Goal: Information Seeking & Learning: Learn about a topic

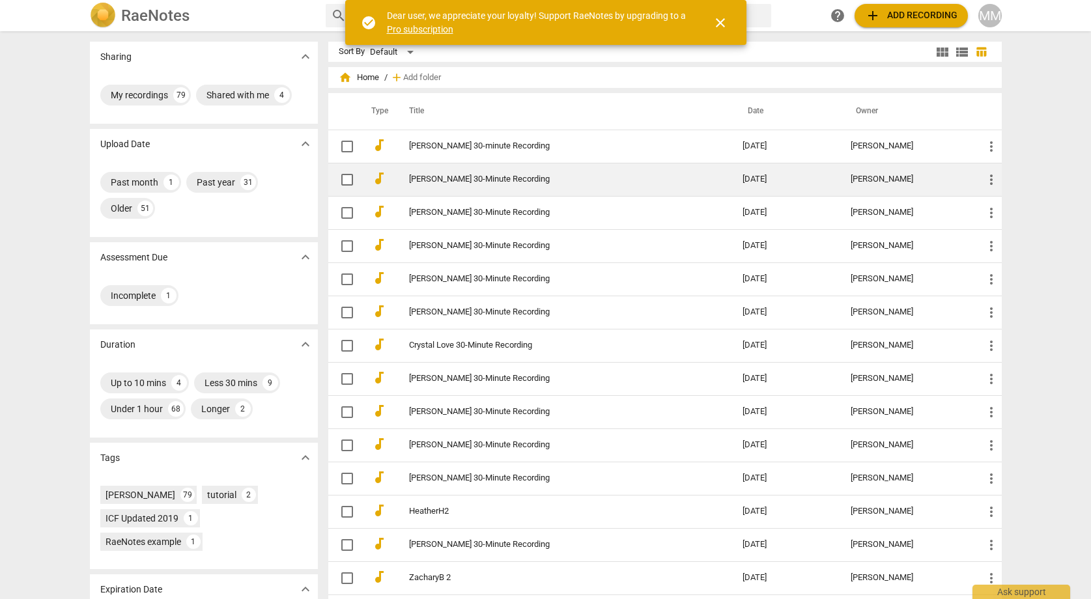
click at [487, 178] on link "[PERSON_NAME] 30-Minute Recording" at bounding box center [552, 180] width 287 height 10
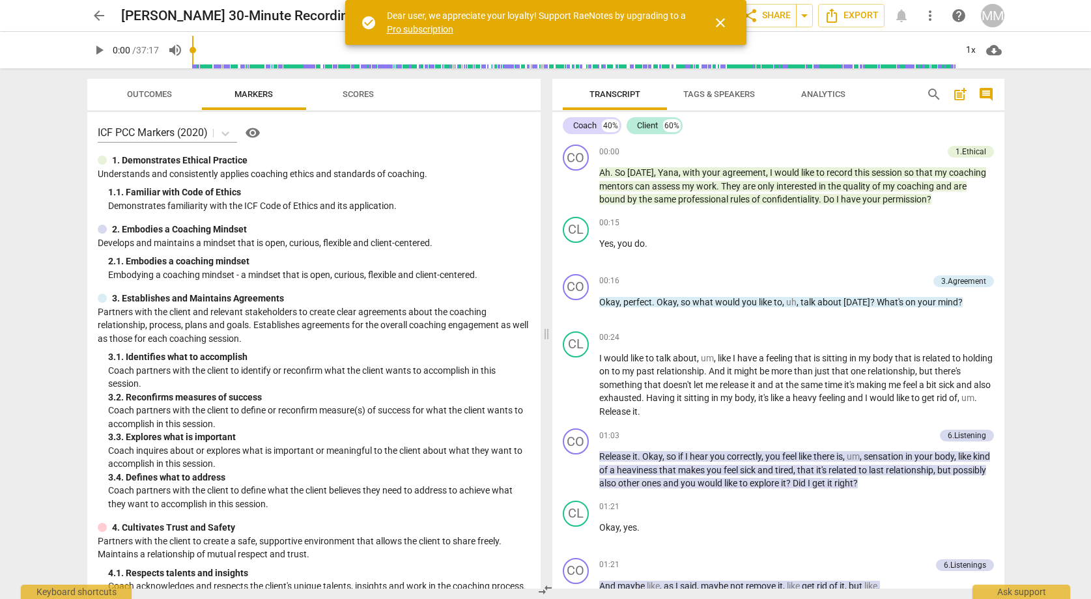
click at [146, 88] on span "Outcomes" at bounding box center [149, 95] width 76 height 18
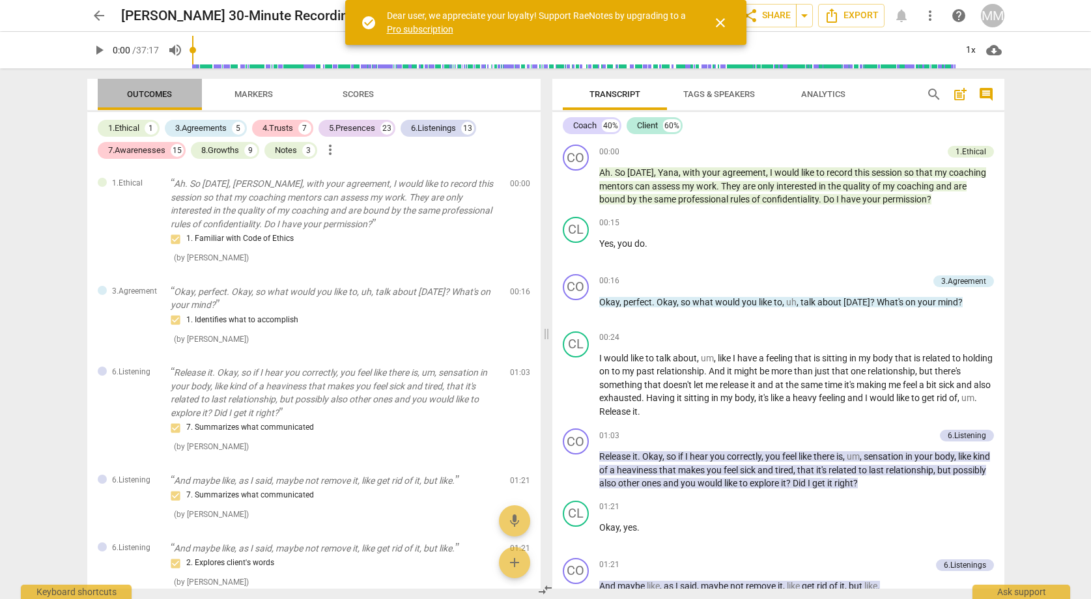
click at [152, 91] on span "Outcomes" at bounding box center [149, 94] width 45 height 10
click at [853, 14] on span "Export" at bounding box center [851, 16] width 55 height 16
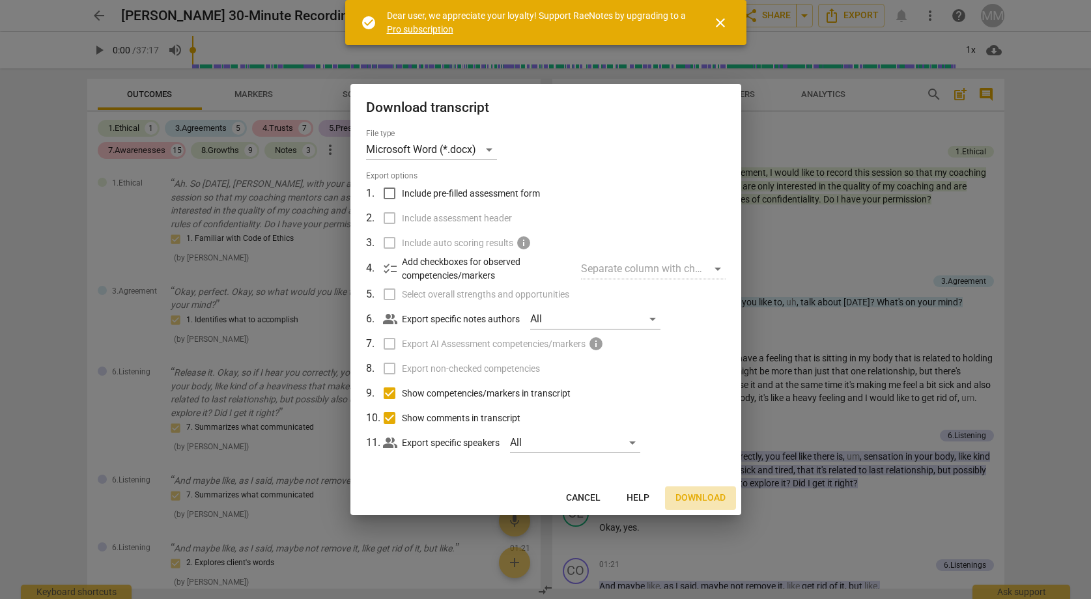
click at [707, 496] on span "Download" at bounding box center [701, 498] width 50 height 13
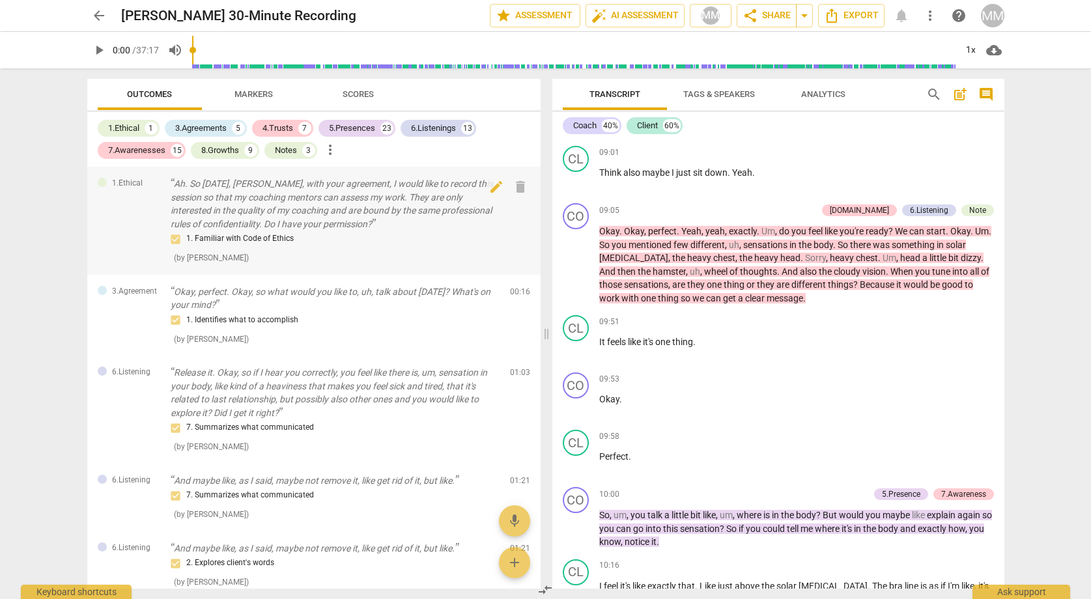
scroll to position [2210, 0]
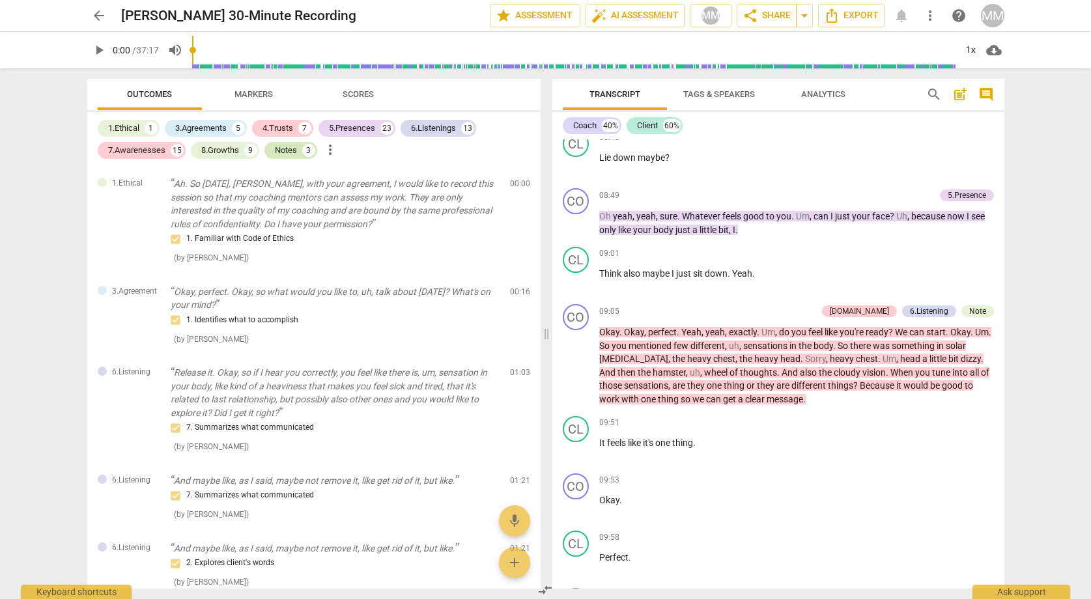
click at [292, 149] on div "Notes" at bounding box center [286, 150] width 22 height 13
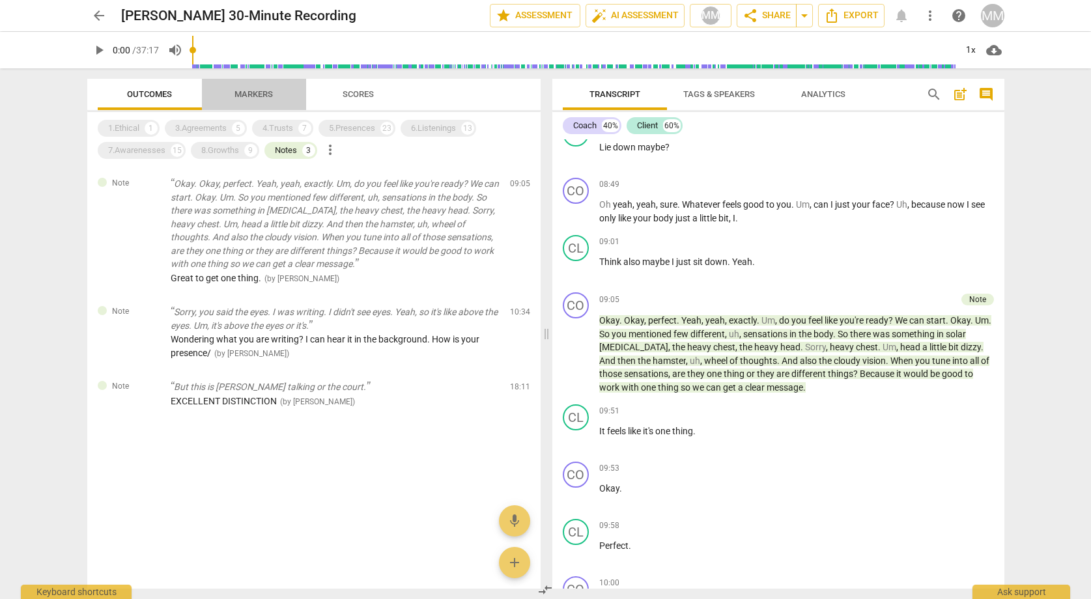
click at [255, 89] on span "Markers" at bounding box center [254, 94] width 38 height 10
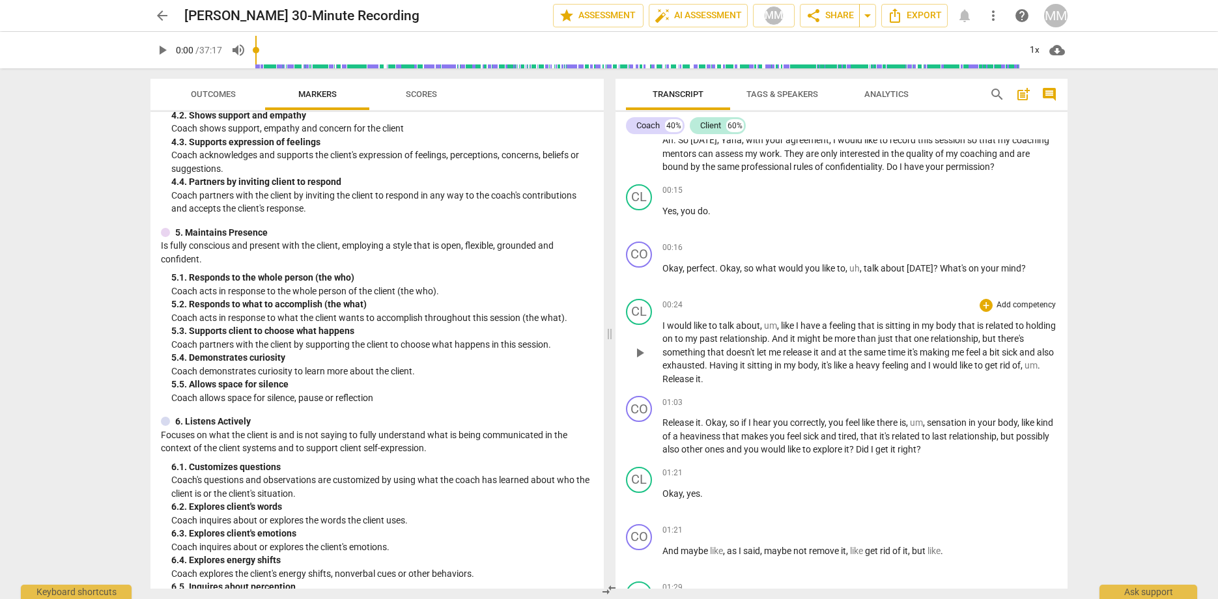
scroll to position [30, 0]
click at [208, 94] on span "Outcomes" at bounding box center [213, 94] width 45 height 10
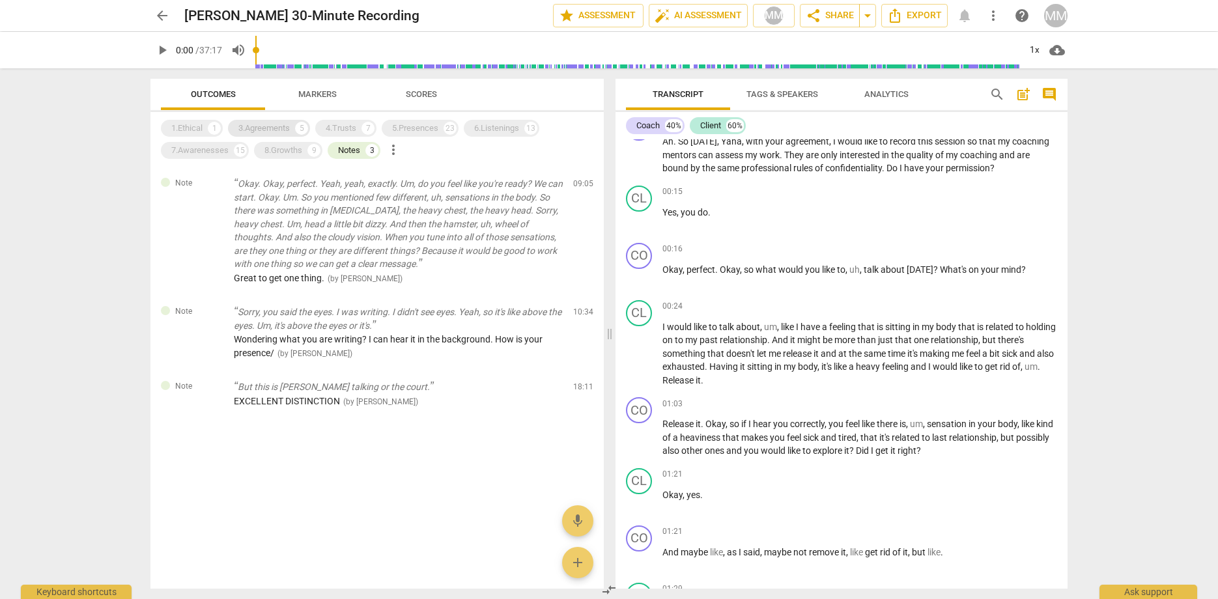
click at [252, 128] on div "3.Agreements" at bounding box center [263, 128] width 51 height 13
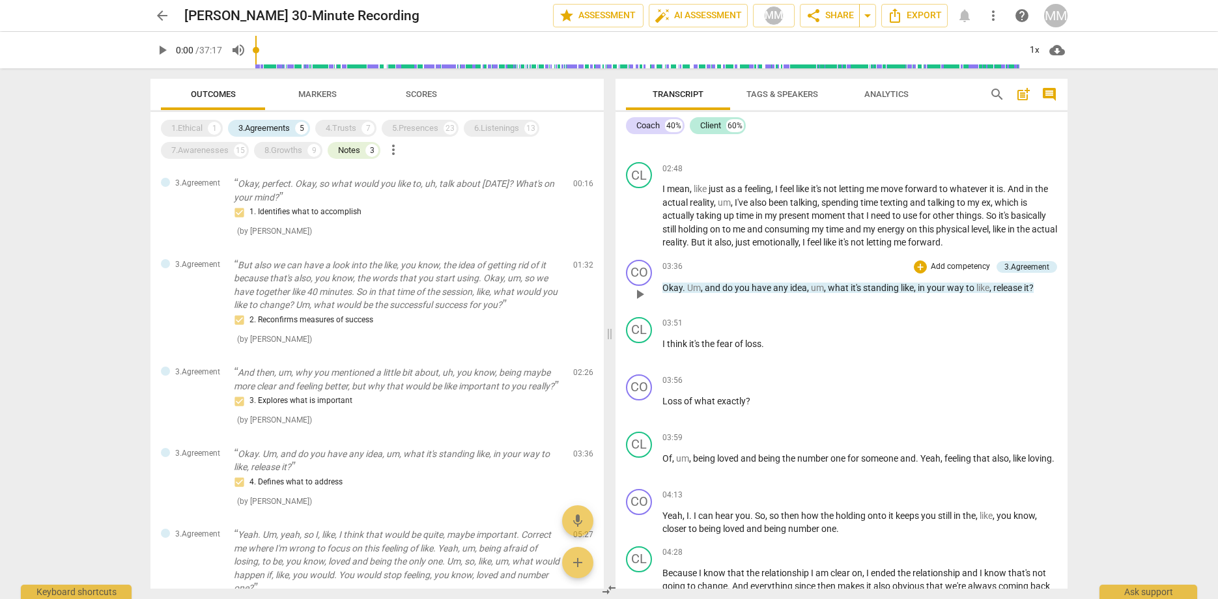
scroll to position [924, 0]
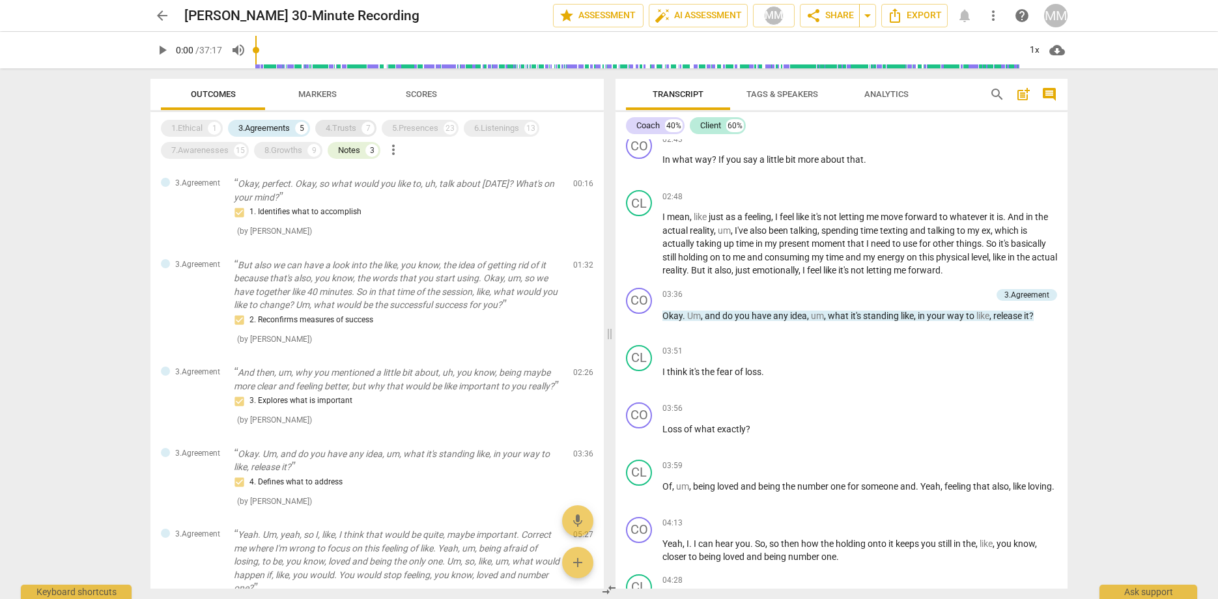
click at [352, 127] on div "4.Trusts" at bounding box center [341, 128] width 31 height 13
click at [422, 128] on div "5.Presences" at bounding box center [415, 128] width 46 height 13
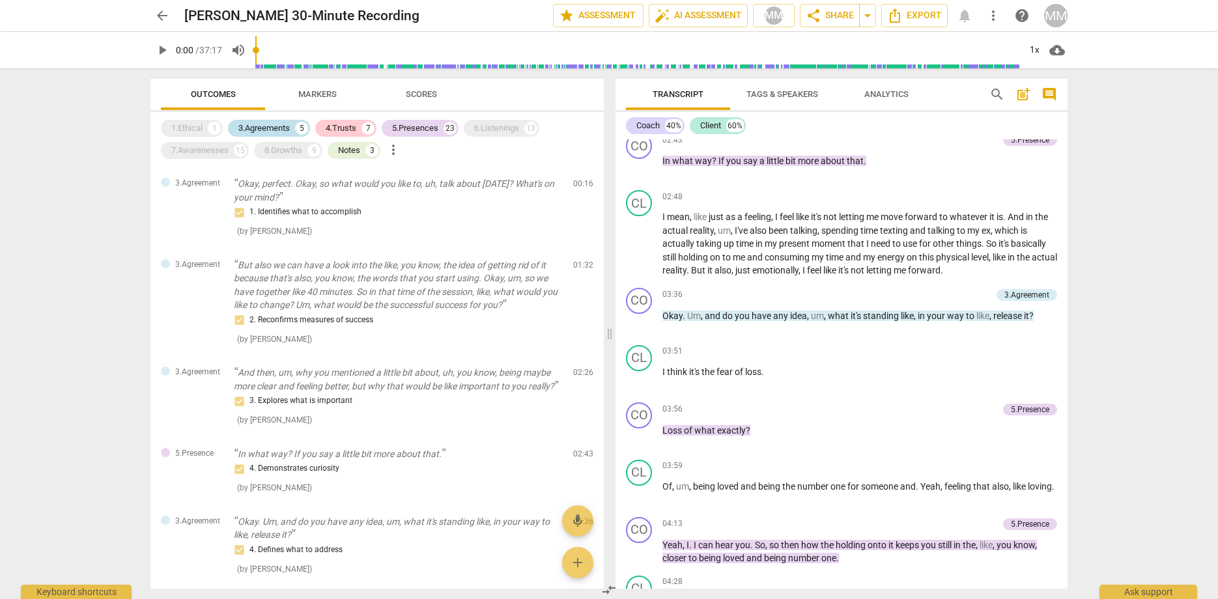
click at [273, 128] on div "3.Agreements" at bounding box center [263, 128] width 51 height 13
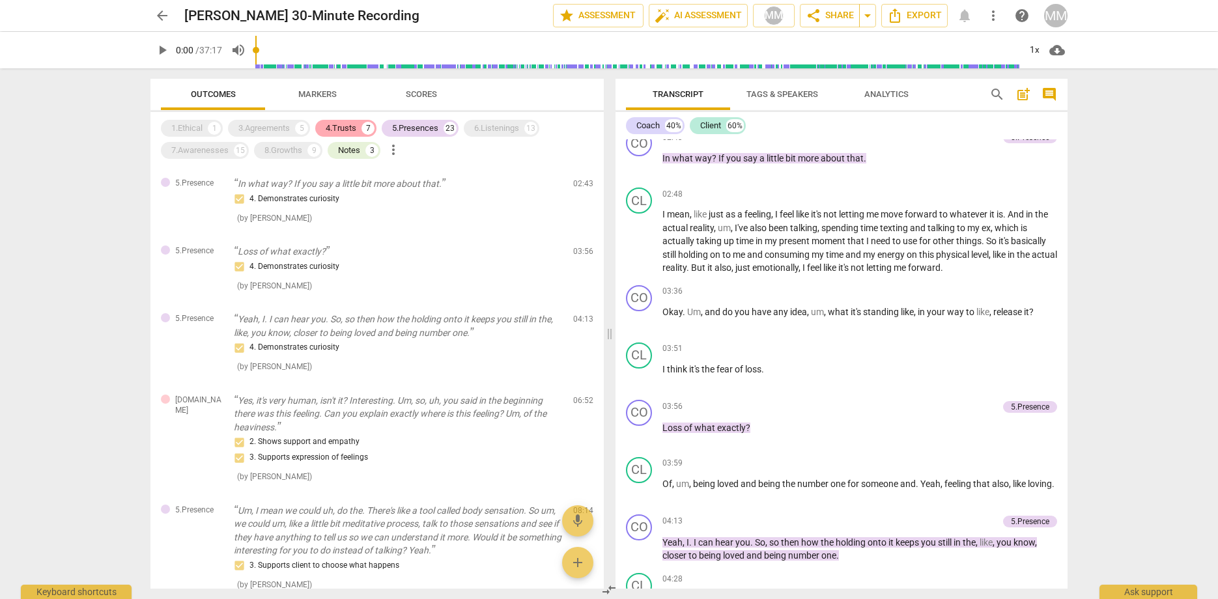
click at [348, 126] on div "4.Trusts" at bounding box center [341, 128] width 31 height 13
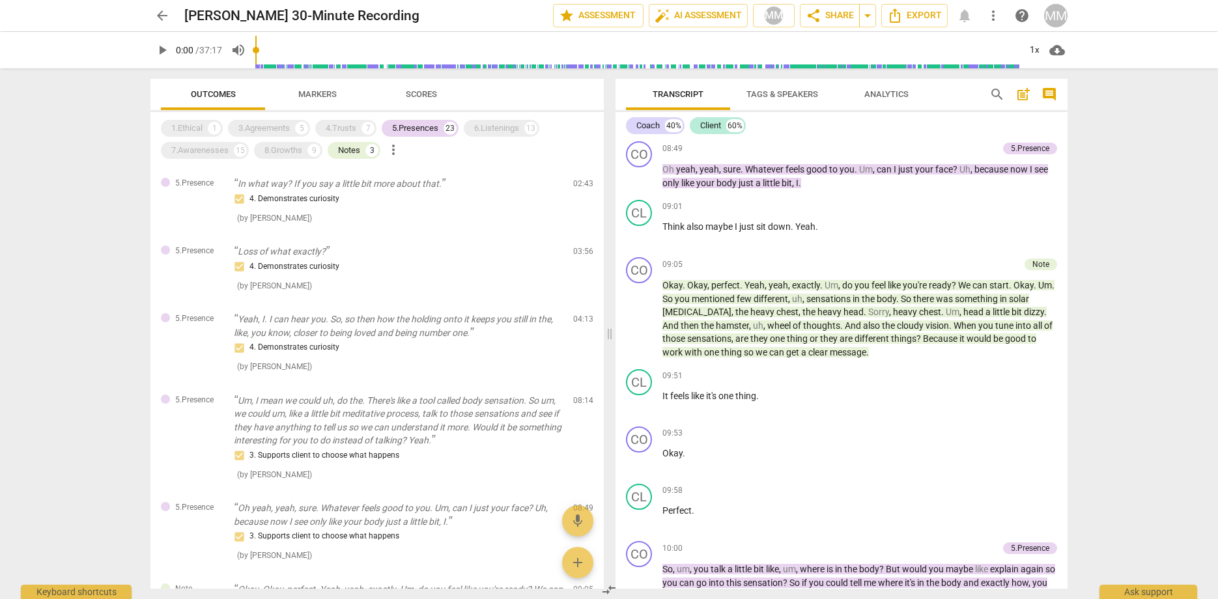
scroll to position [2215, 0]
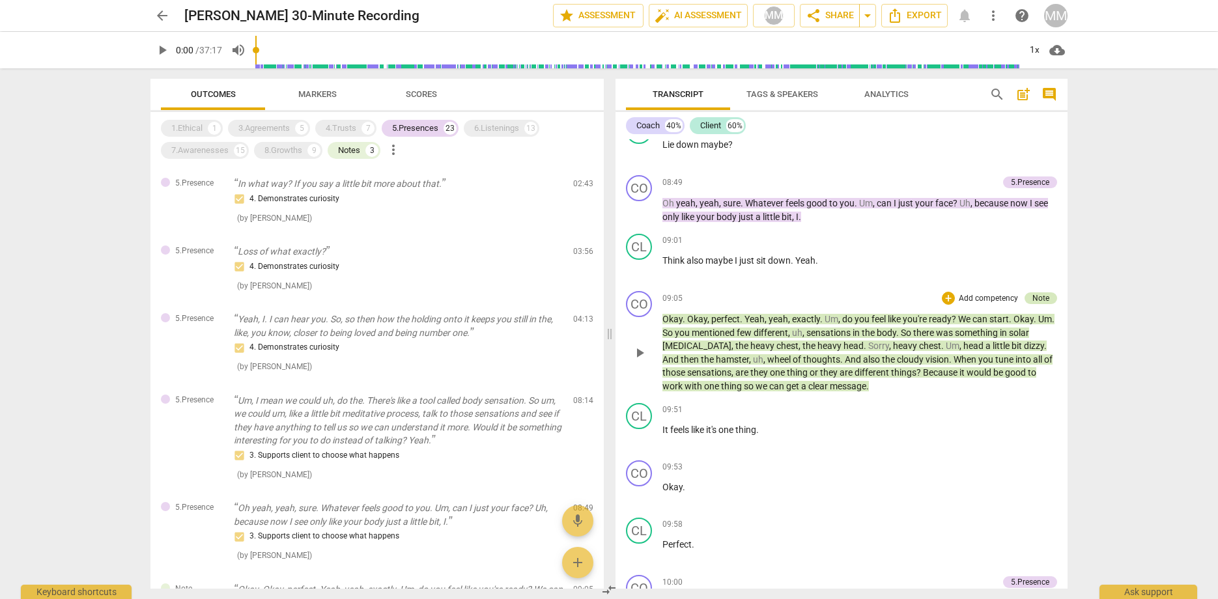
click at [1039, 304] on div "Note" at bounding box center [1040, 298] width 17 height 12
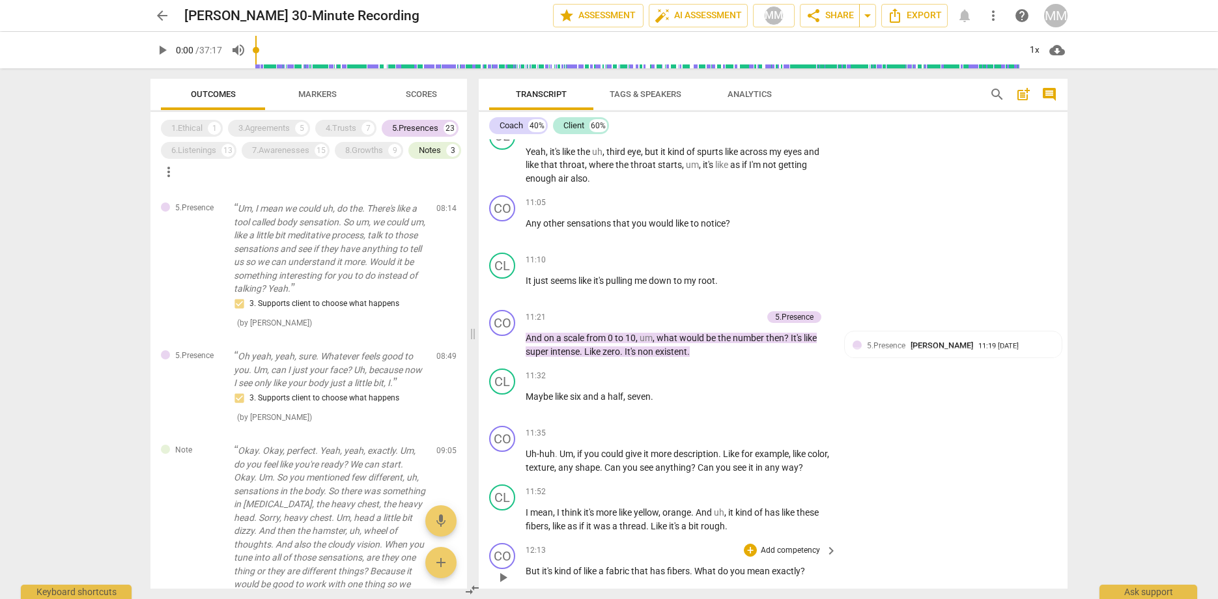
scroll to position [3125, 0]
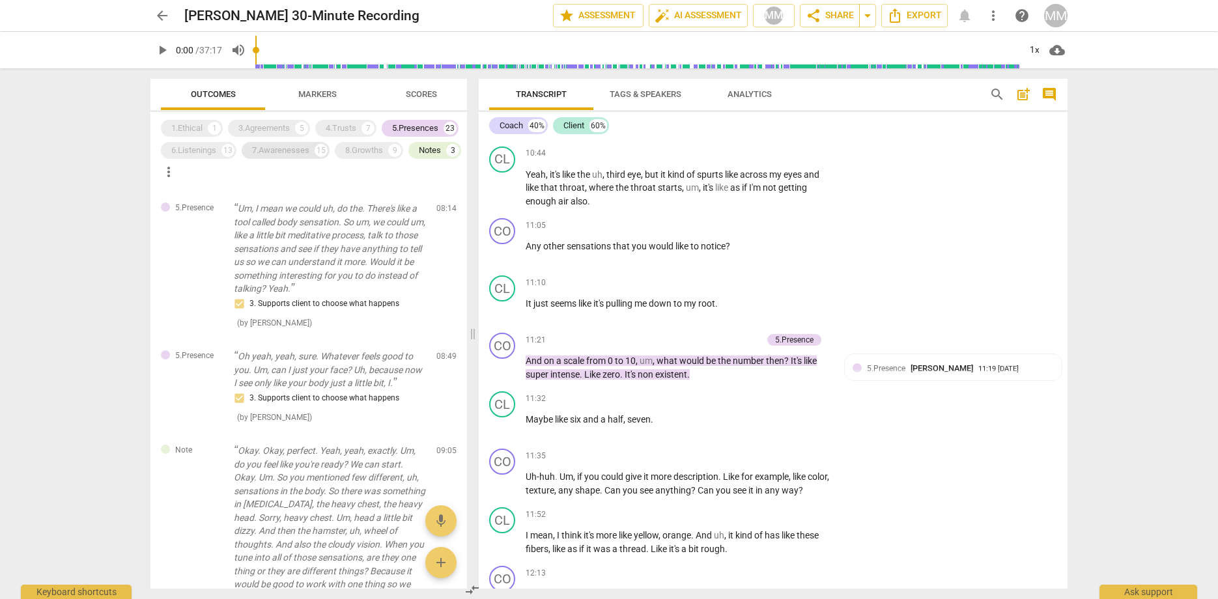
click at [279, 147] on div "7.Awarenesses" at bounding box center [280, 150] width 57 height 13
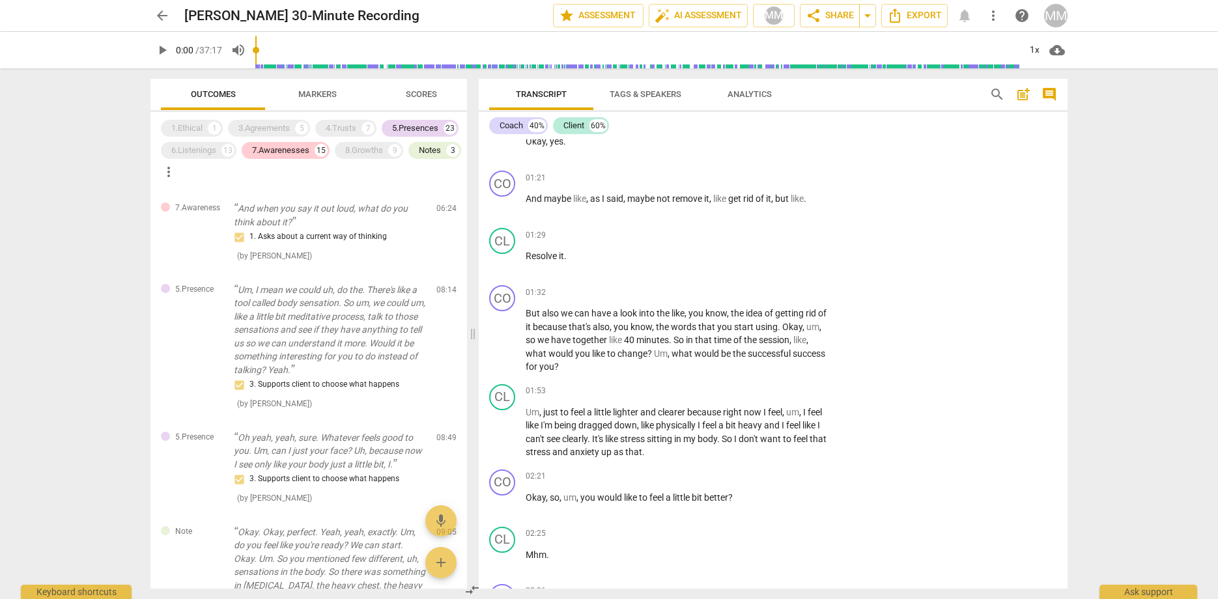
scroll to position [322, 0]
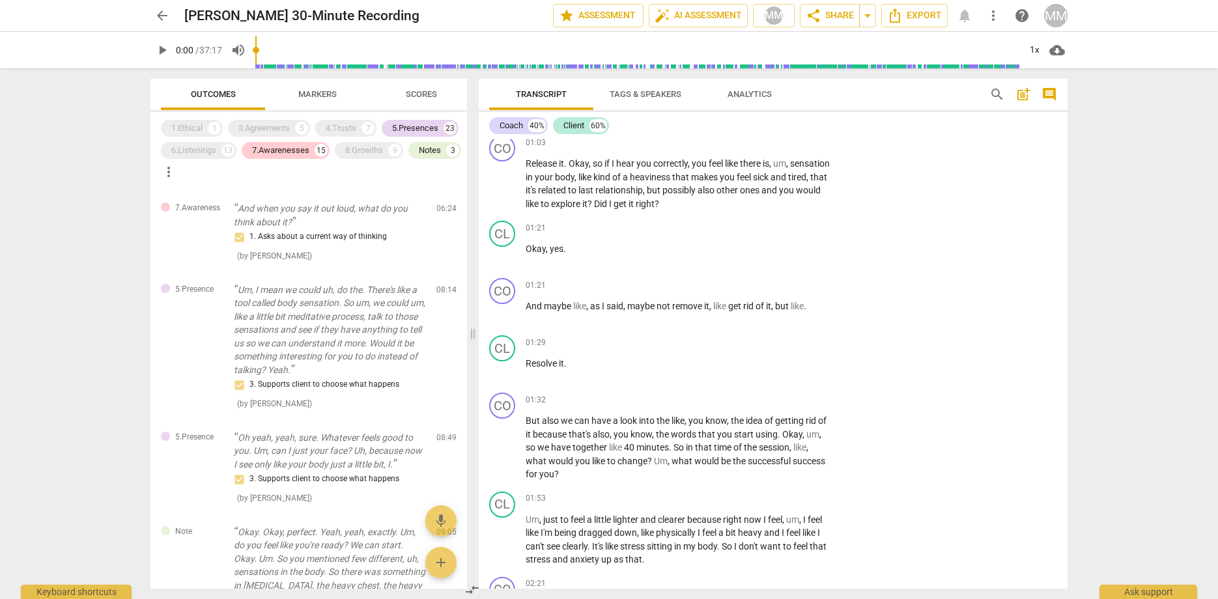
click at [206, 90] on span "Outcomes" at bounding box center [213, 94] width 45 height 10
click at [191, 126] on div "1.Ethical" at bounding box center [186, 128] width 31 height 13
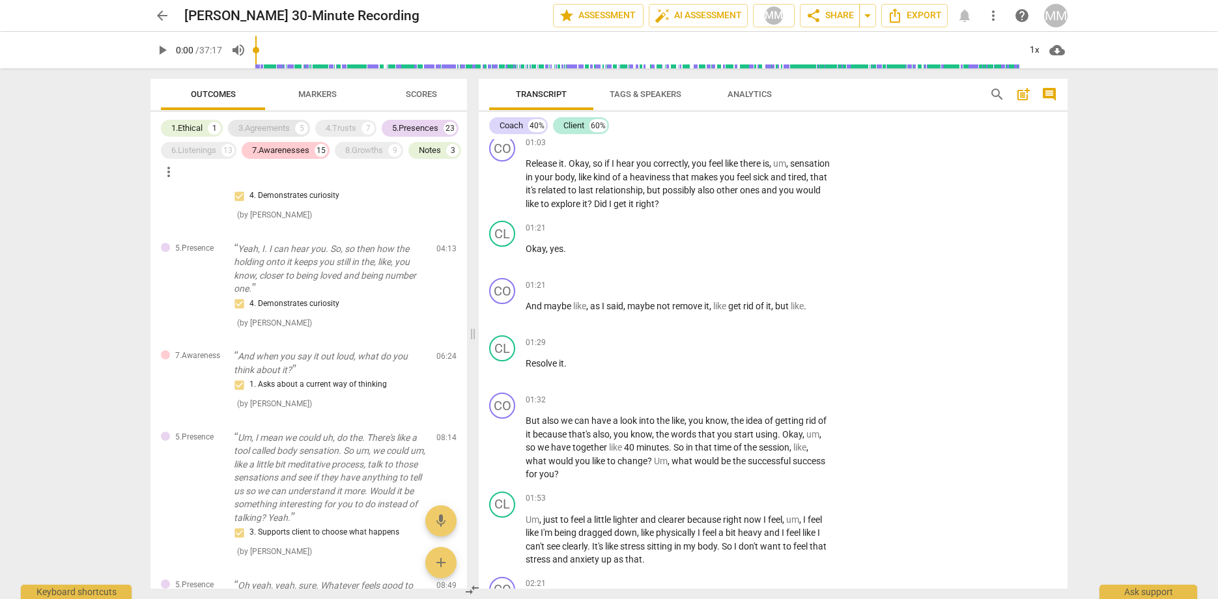
click at [280, 127] on div "3.Agreements" at bounding box center [263, 128] width 51 height 13
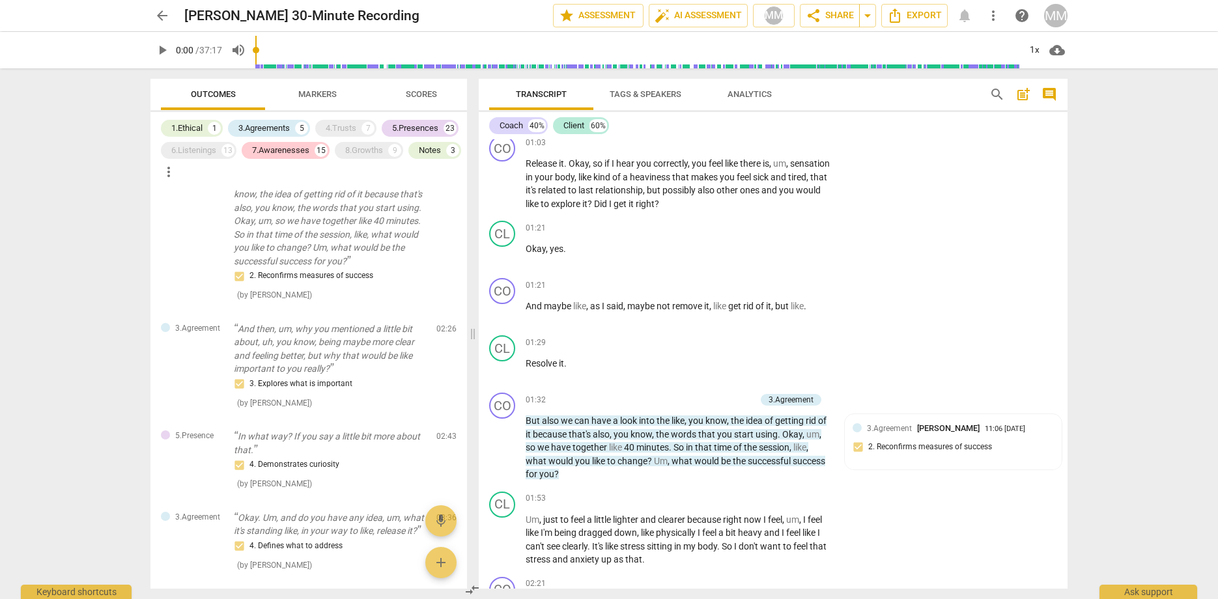
click at [249, 188] on div "1.Ethical 1 3.Agreements 5 4.Trusts 7 5.Presences 23 6.Listenings 13 7.Awarenes…" at bounding box center [308, 350] width 317 height 477
click at [343, 126] on div "4.Trusts" at bounding box center [341, 128] width 31 height 13
click at [196, 153] on div "6.Listenings" at bounding box center [193, 150] width 45 height 13
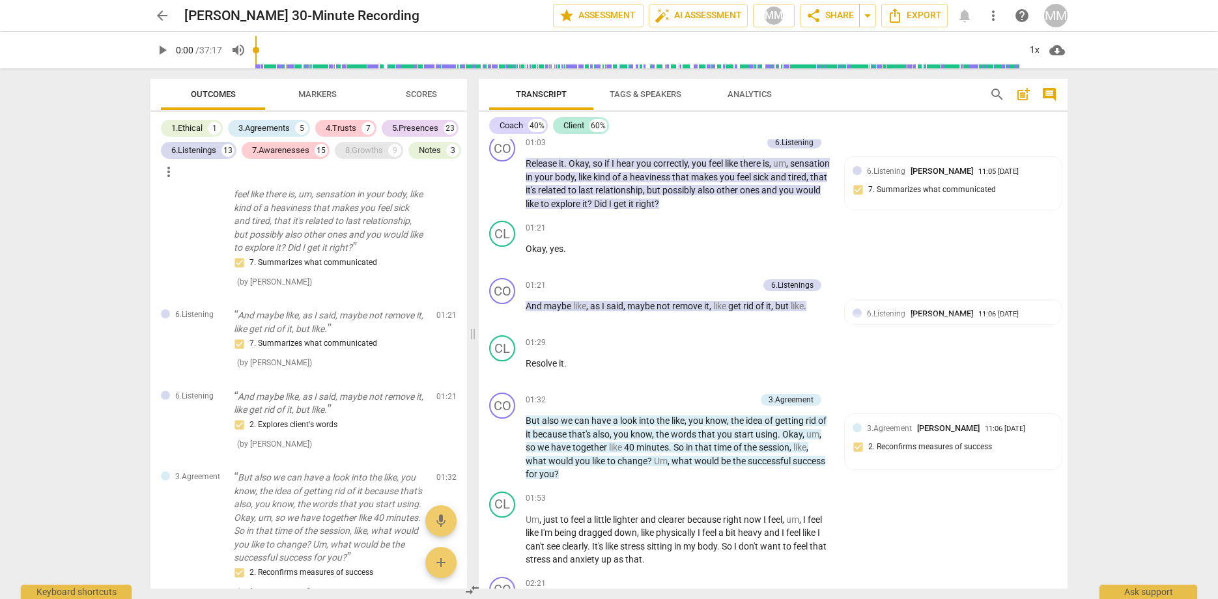
click at [373, 157] on div "8.Growths 9" at bounding box center [369, 150] width 68 height 17
click at [375, 145] on div "8.Growths" at bounding box center [364, 150] width 38 height 13
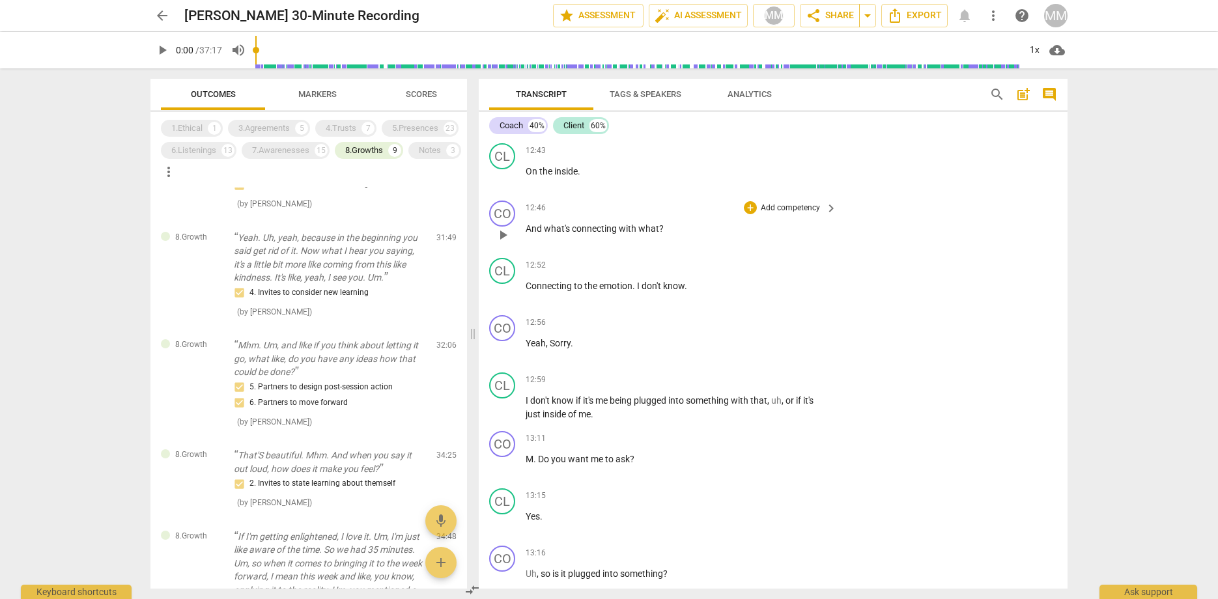
scroll to position [3989, 0]
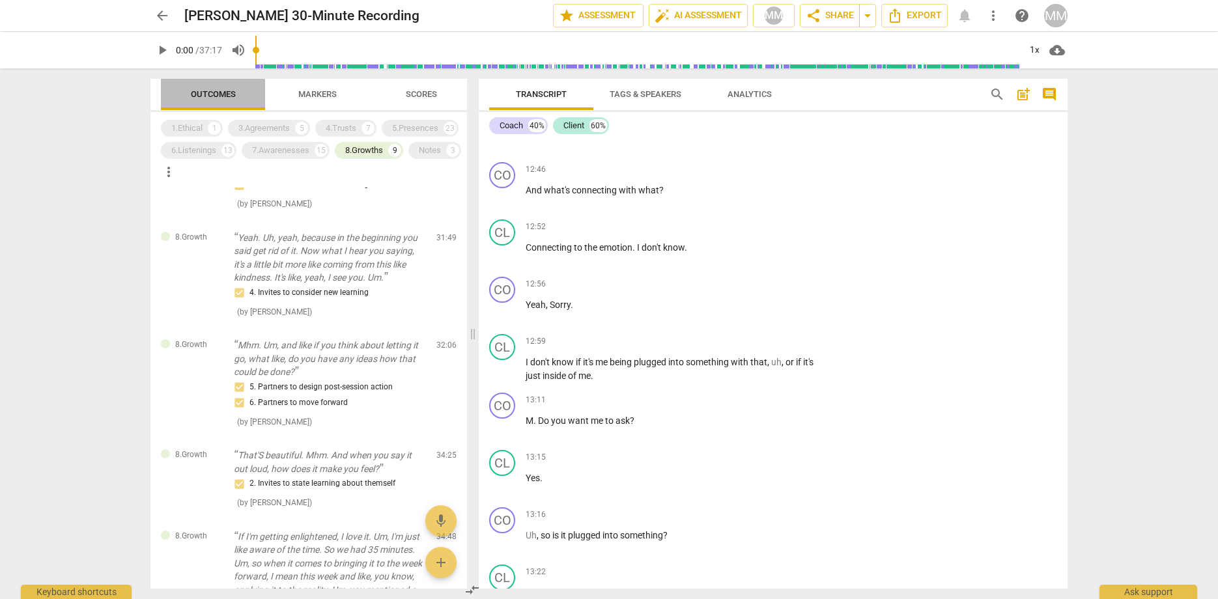
click at [199, 92] on span "Outcomes" at bounding box center [213, 94] width 45 height 10
click at [191, 128] on div "1.Ethical" at bounding box center [186, 128] width 31 height 13
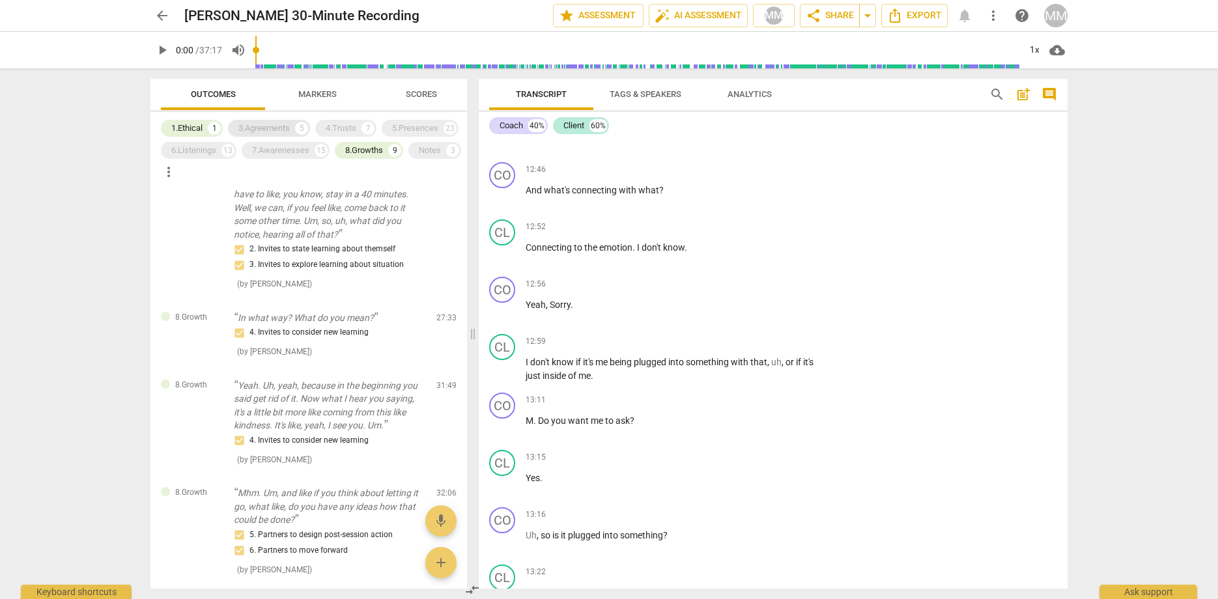
click at [282, 128] on div "3.Agreements" at bounding box center [263, 128] width 51 height 13
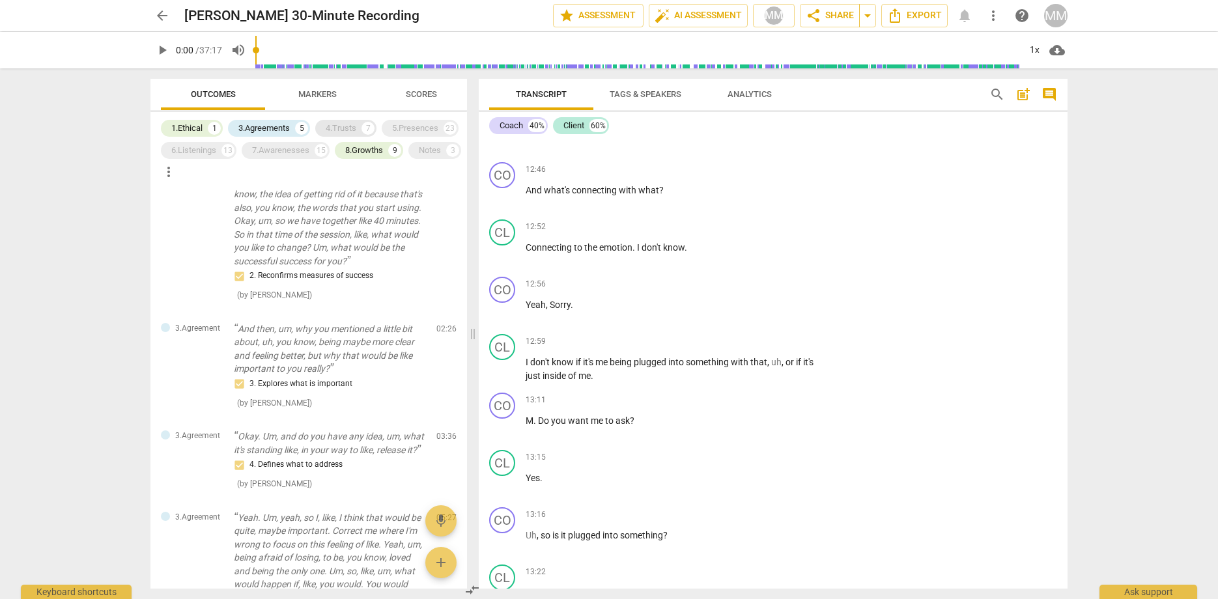
click at [349, 128] on div "4.Trusts" at bounding box center [341, 128] width 31 height 13
click at [423, 132] on div "5.Presences" at bounding box center [415, 128] width 46 height 13
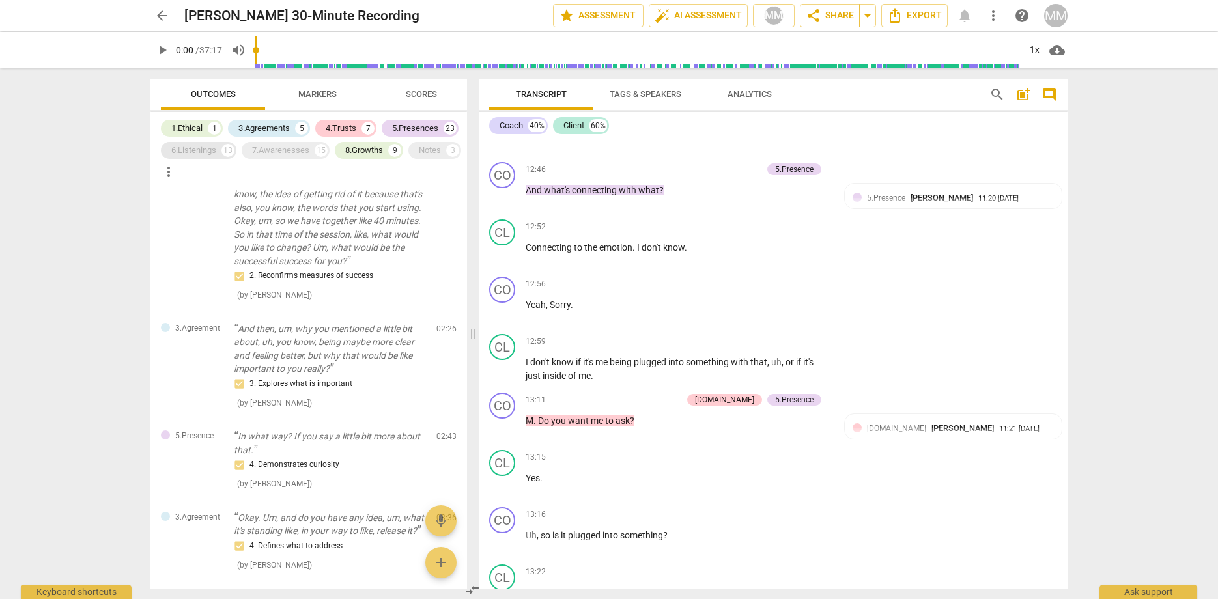
click at [199, 154] on div "6.Listenings" at bounding box center [193, 150] width 45 height 13
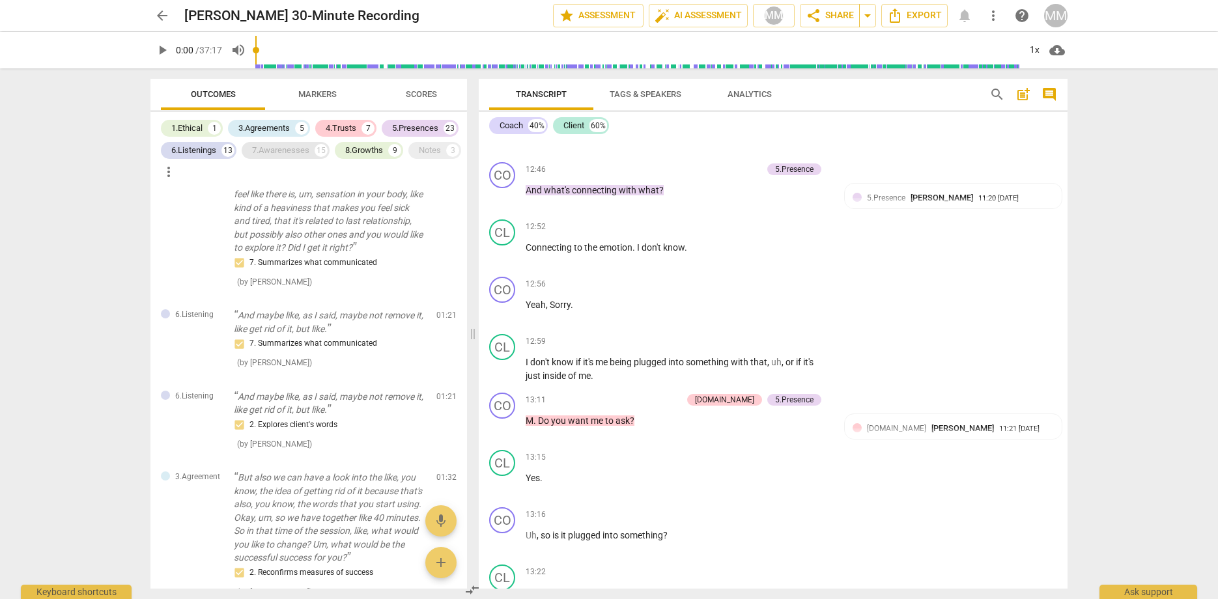
click at [281, 153] on div "7.Awarenesses" at bounding box center [280, 150] width 57 height 13
click at [419, 157] on div "Notes" at bounding box center [430, 150] width 22 height 13
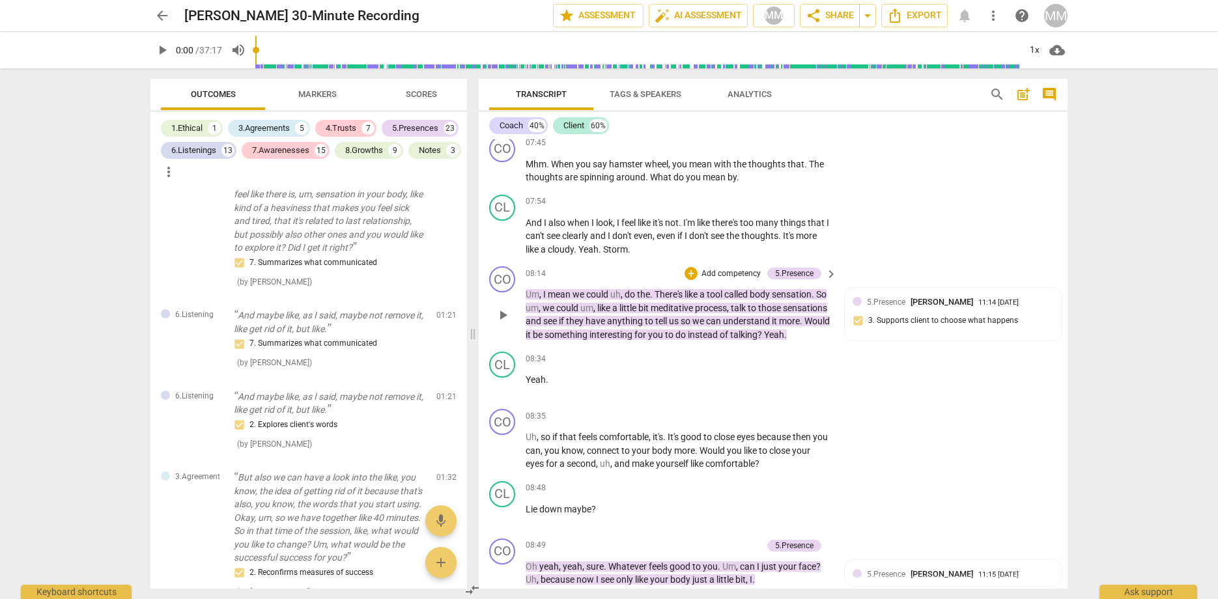
scroll to position [2103, 0]
click at [500, 308] on span "play_arrow" at bounding box center [503, 316] width 16 height 16
click at [501, 308] on span "pause" at bounding box center [503, 316] width 16 height 16
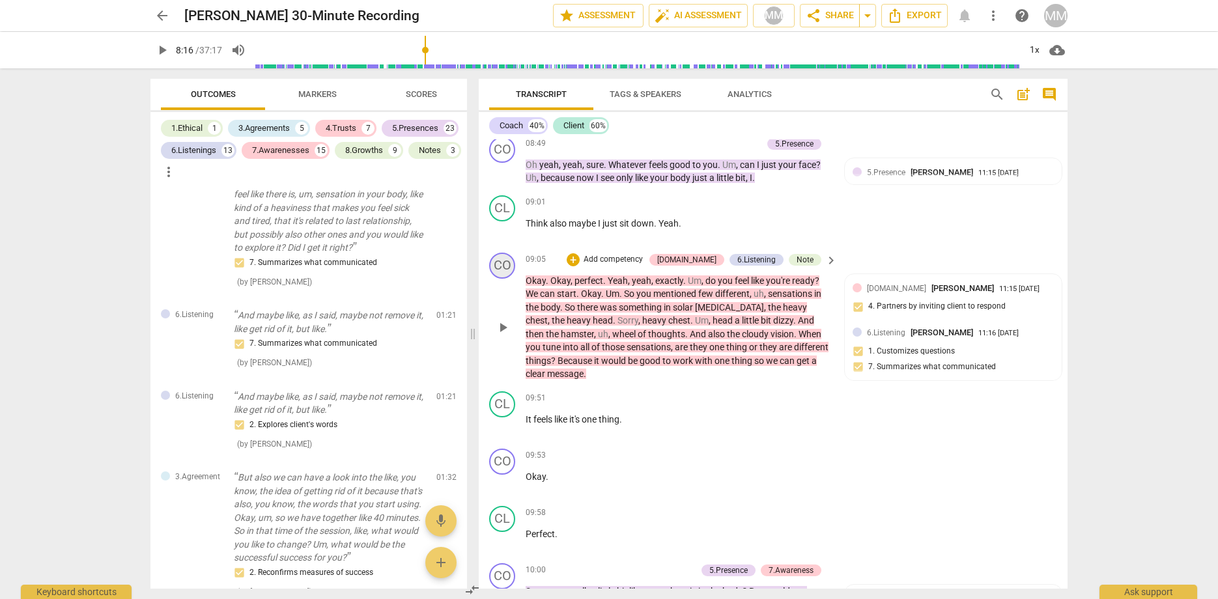
scroll to position [2537, 0]
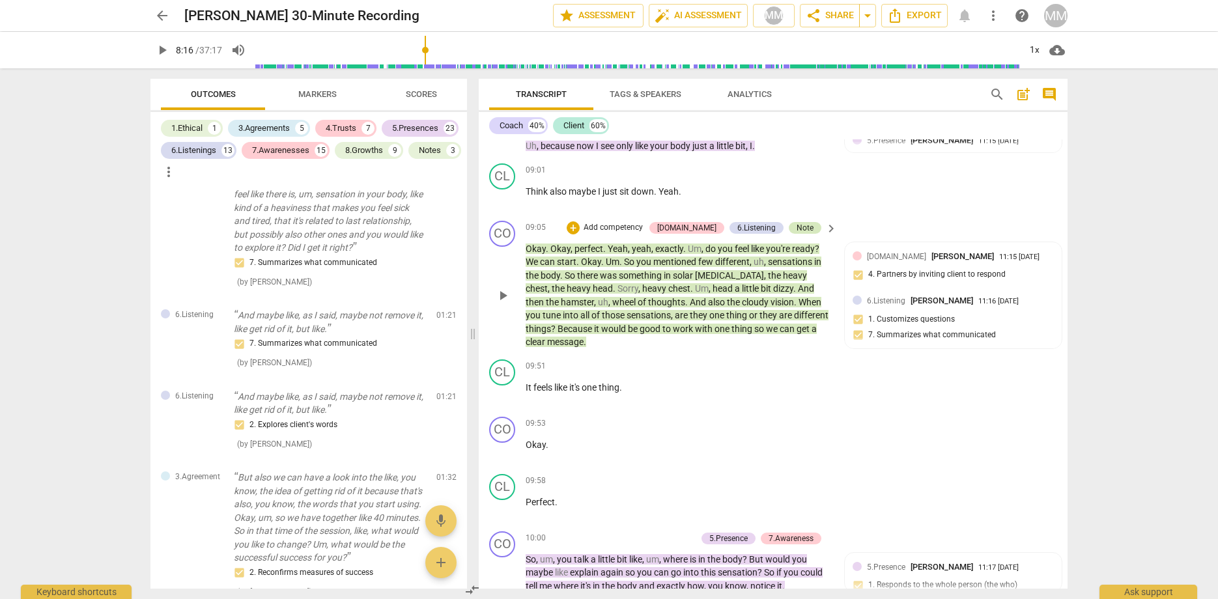
click at [806, 222] on div "Note" at bounding box center [805, 228] width 17 height 12
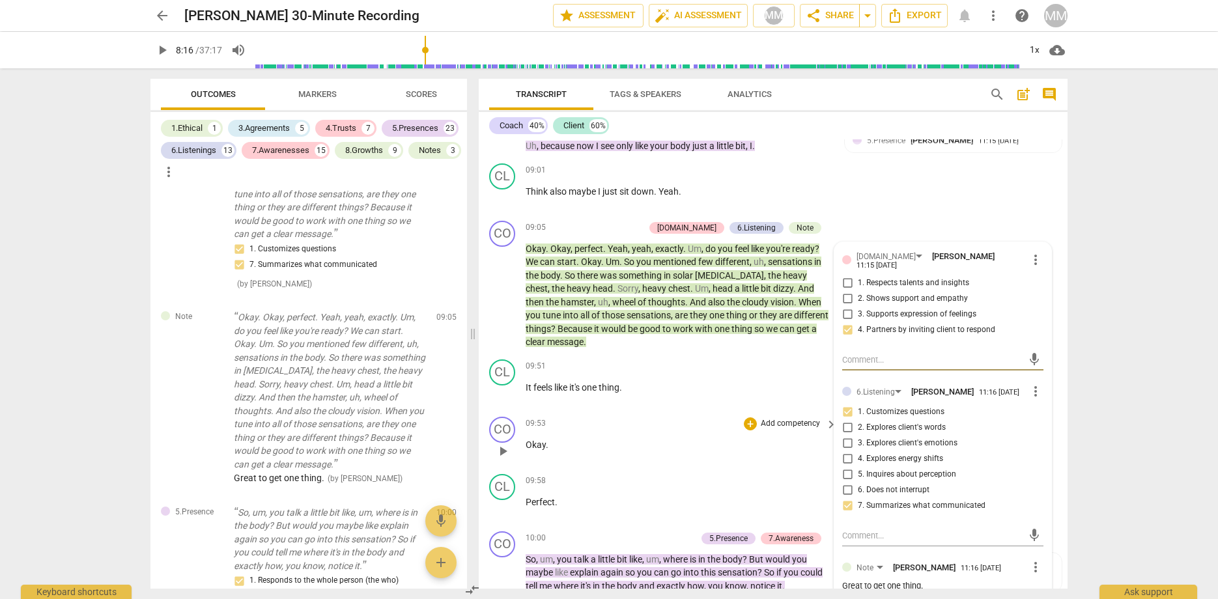
scroll to position [0, 0]
click at [604, 337] on div "CO play_arrow pause 09:05 + Add competency [DOMAIN_NAME] 6.Listening Note keybo…" at bounding box center [773, 285] width 589 height 139
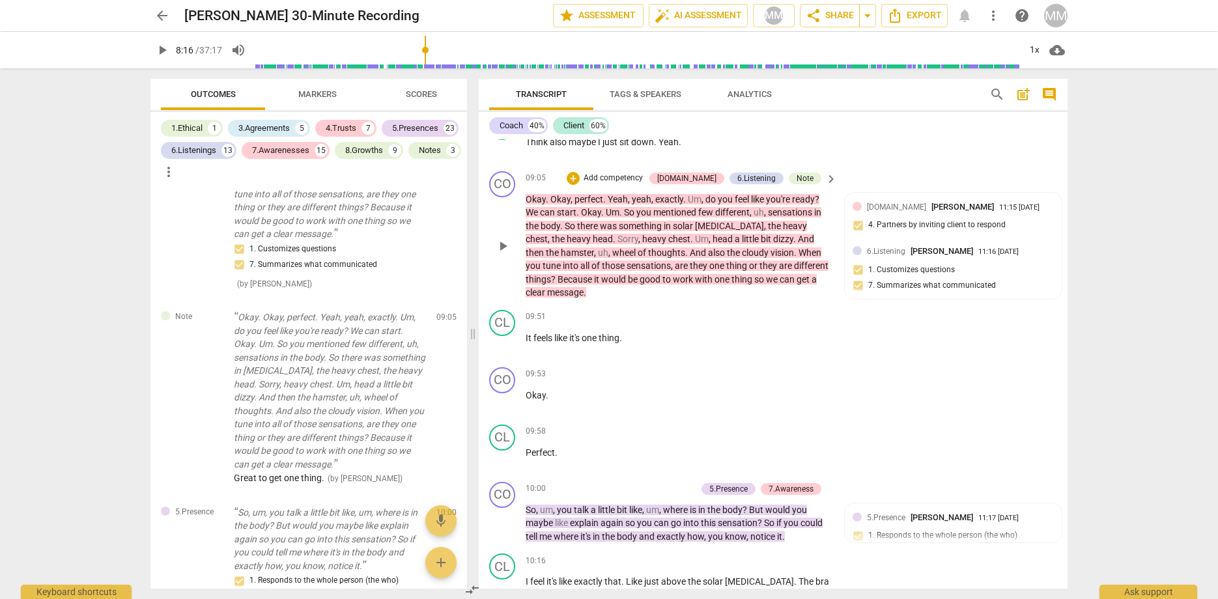
scroll to position [2582, 0]
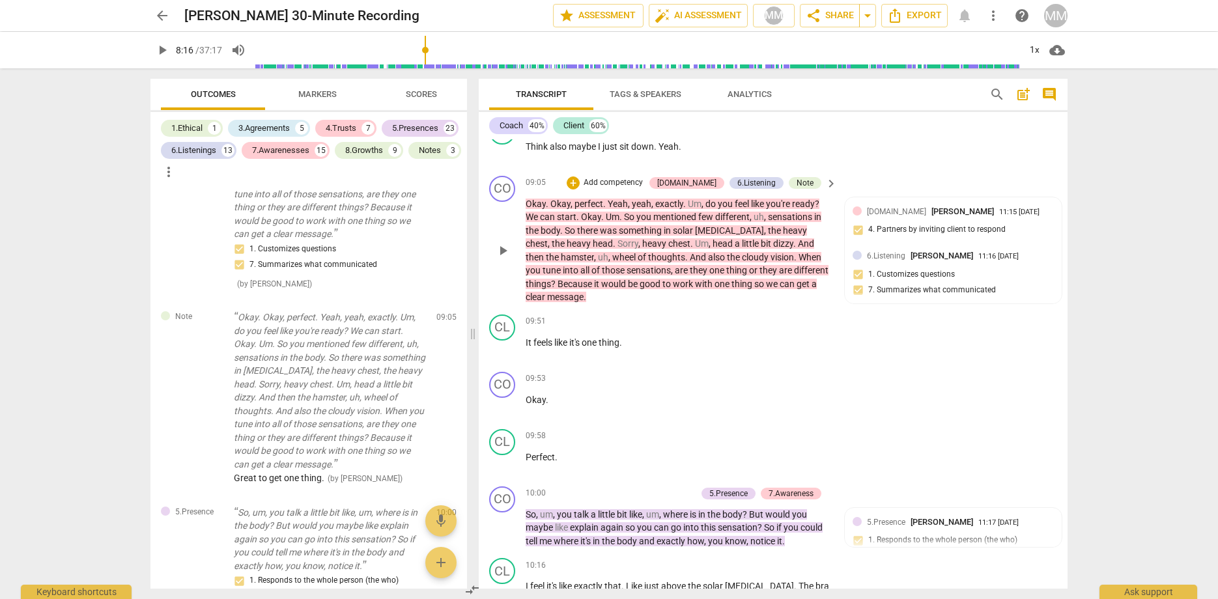
click at [495, 210] on div "play_arrow pause" at bounding box center [508, 251] width 33 height 98
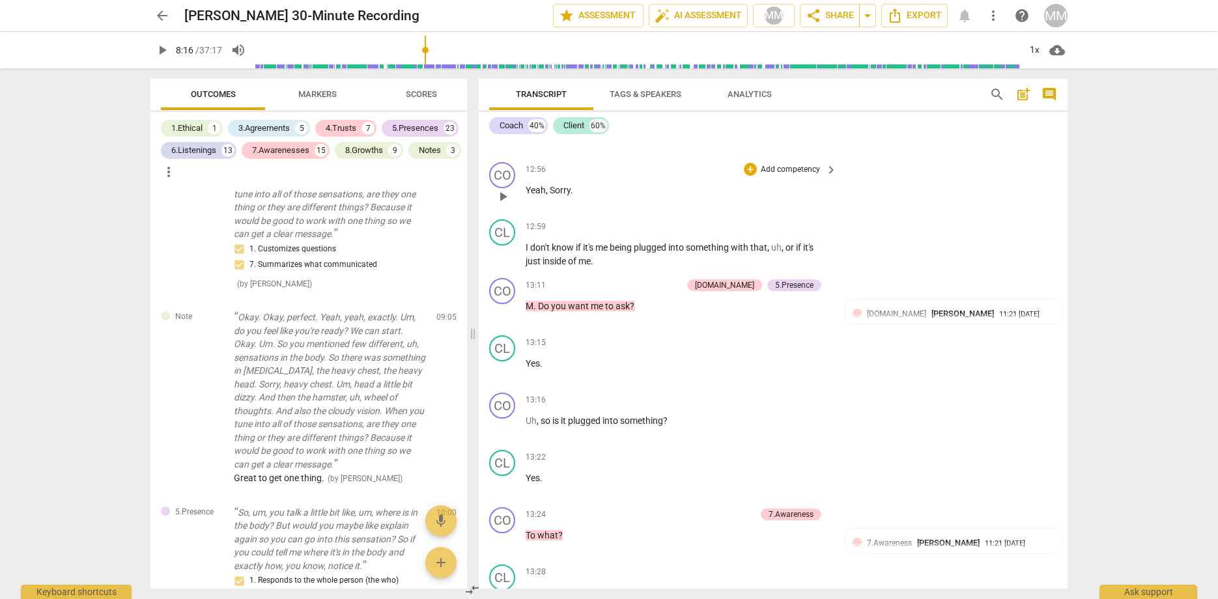
scroll to position [4102, 0]
click at [498, 248] on span "play_arrow" at bounding box center [503, 256] width 16 height 16
click at [502, 306] on span "pause" at bounding box center [503, 314] width 16 height 16
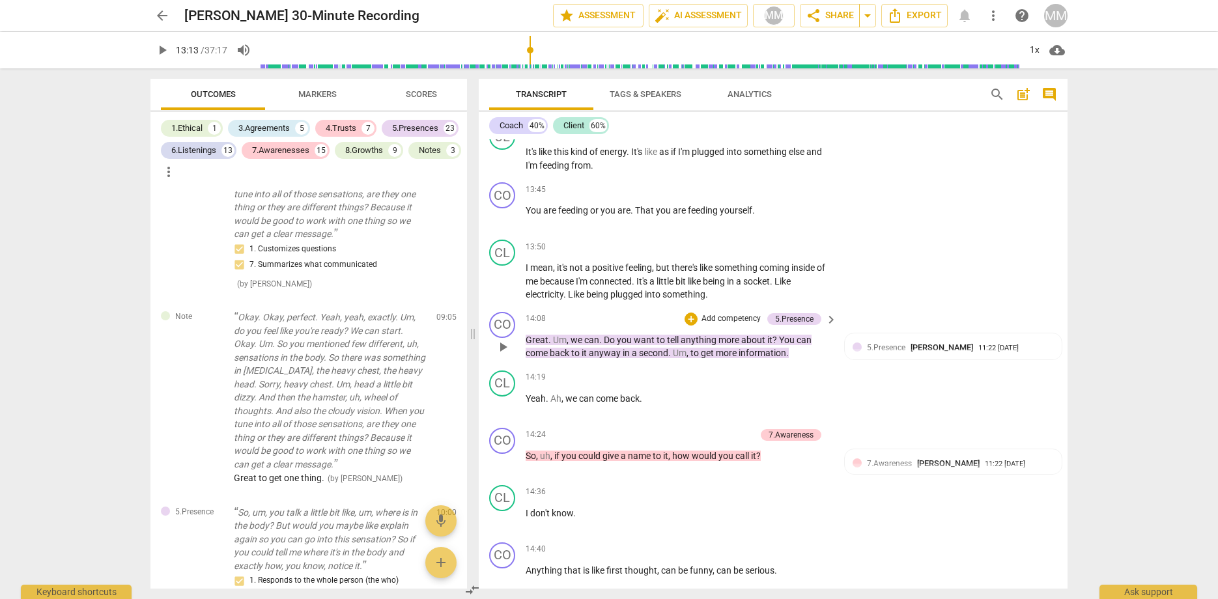
scroll to position [4546, 0]
click at [509, 338] on span "play_arrow" at bounding box center [503, 346] width 16 height 16
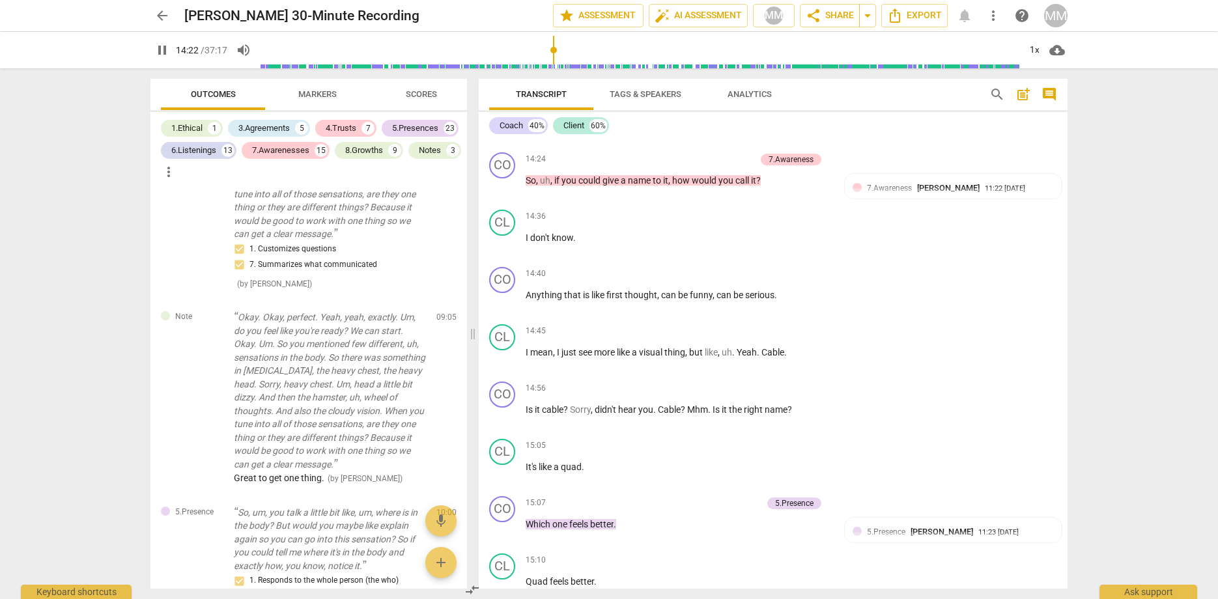
scroll to position [4800, 0]
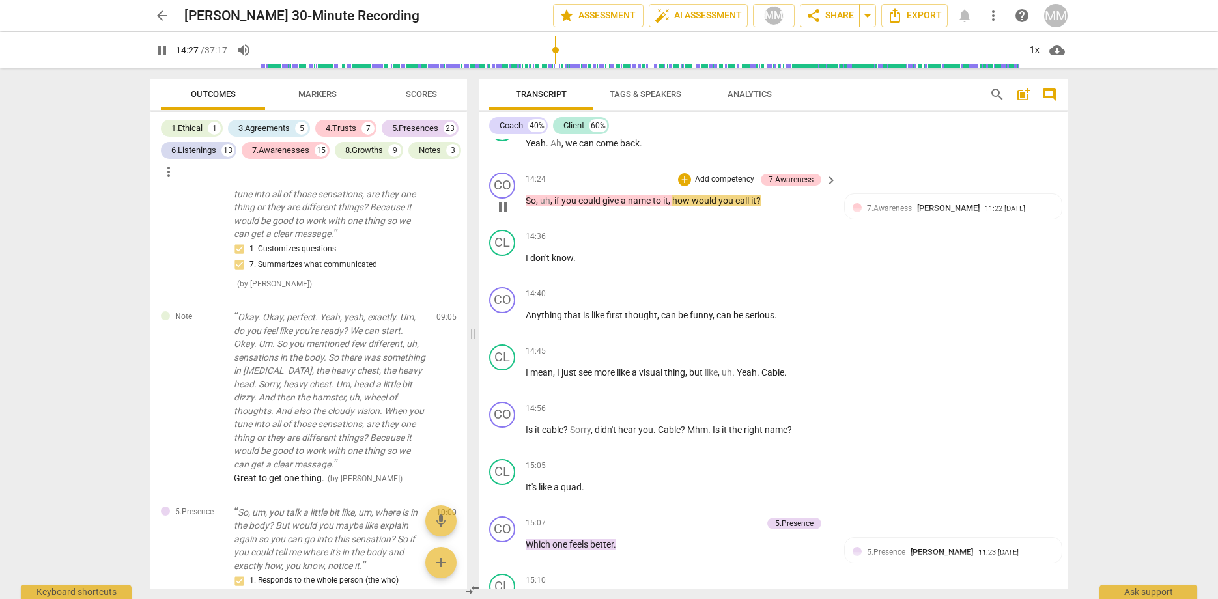
click at [501, 199] on span "pause" at bounding box center [503, 207] width 16 height 16
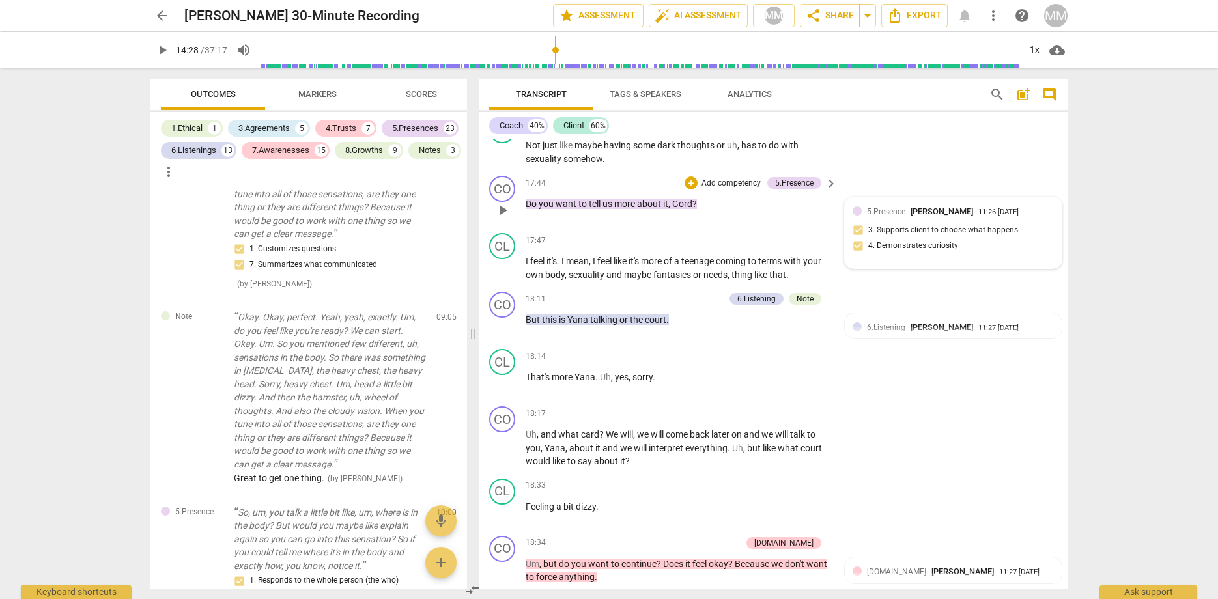
scroll to position [6016, 0]
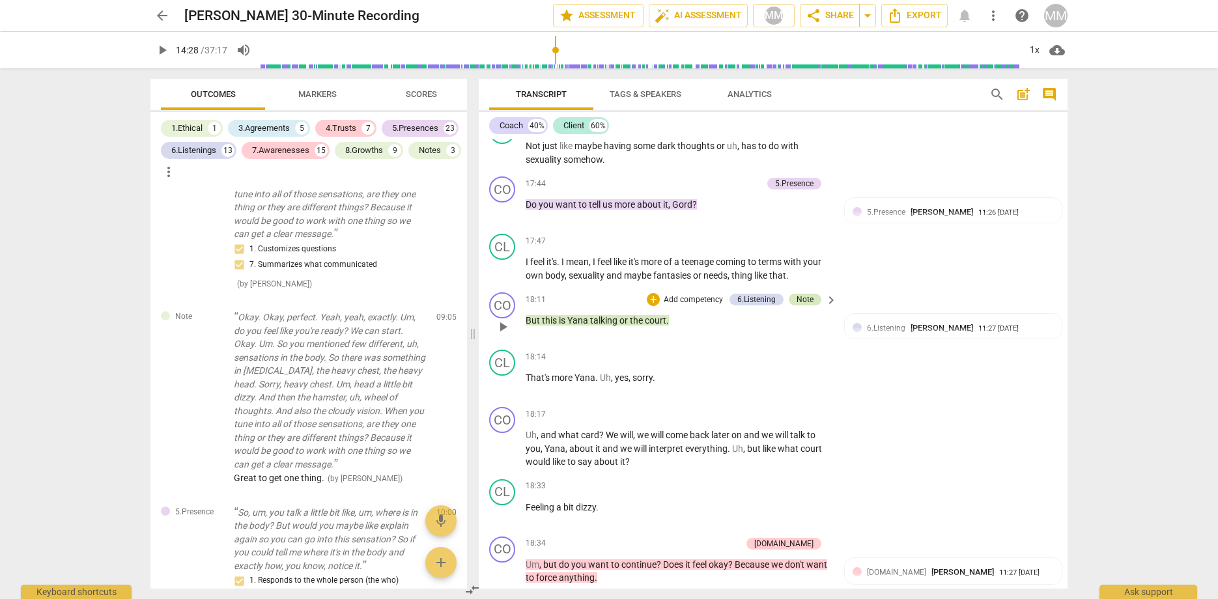
click at [803, 294] on div "Note" at bounding box center [805, 300] width 17 height 12
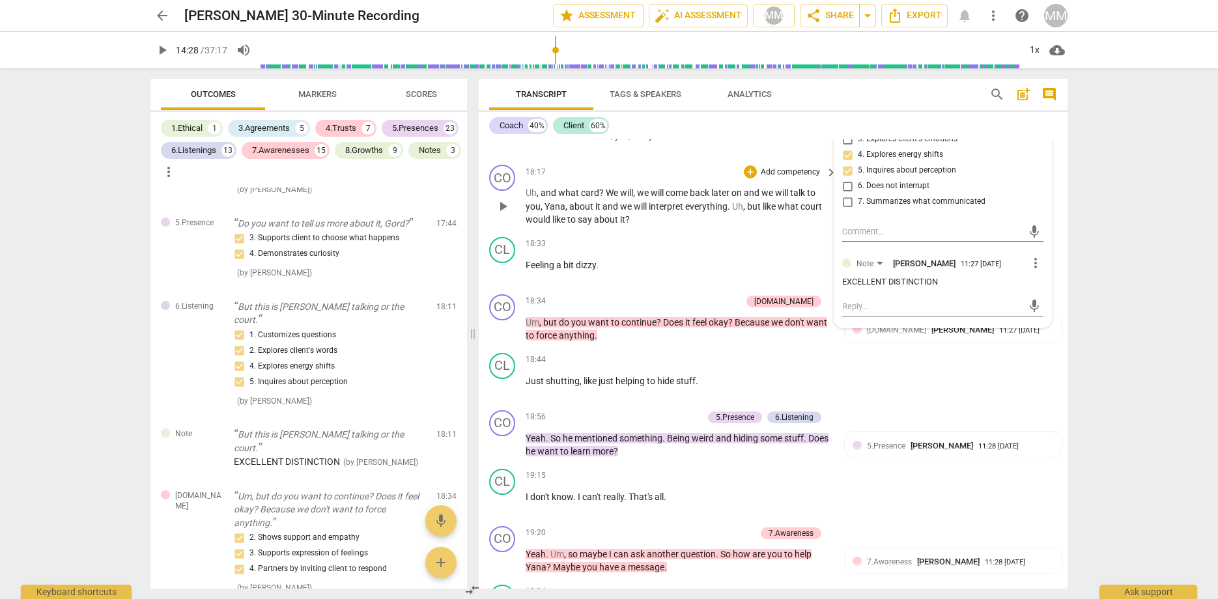
scroll to position [6311, 0]
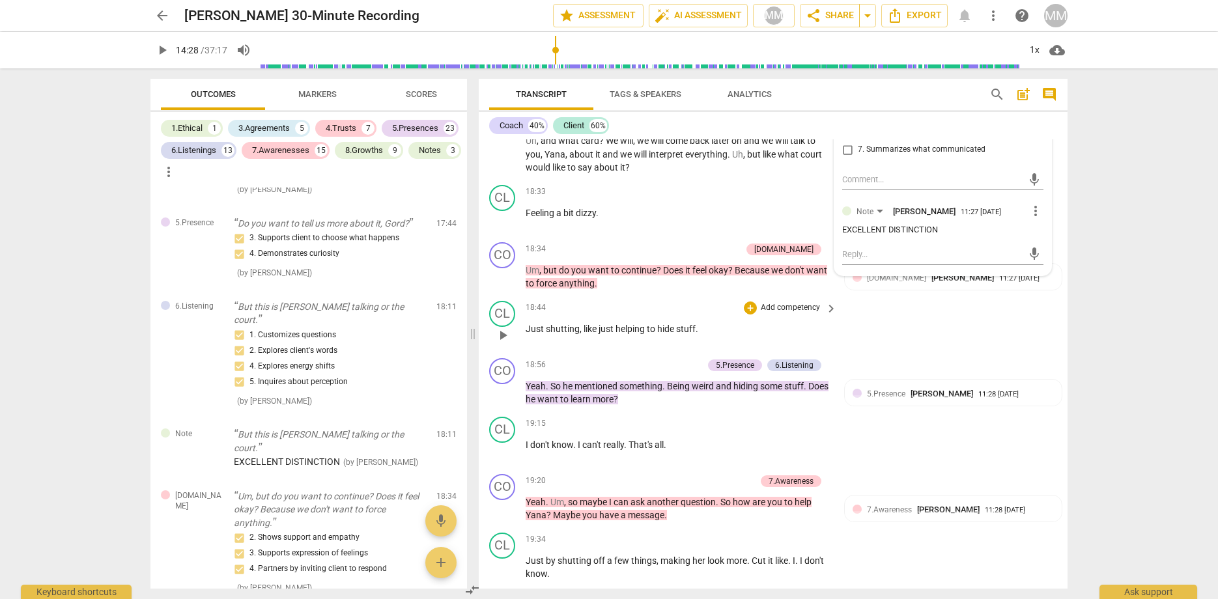
click at [883, 306] on div "CL play_arrow pause 18:44 + Add competency keyboard_arrow_right Just shutting ,…" at bounding box center [773, 324] width 589 height 57
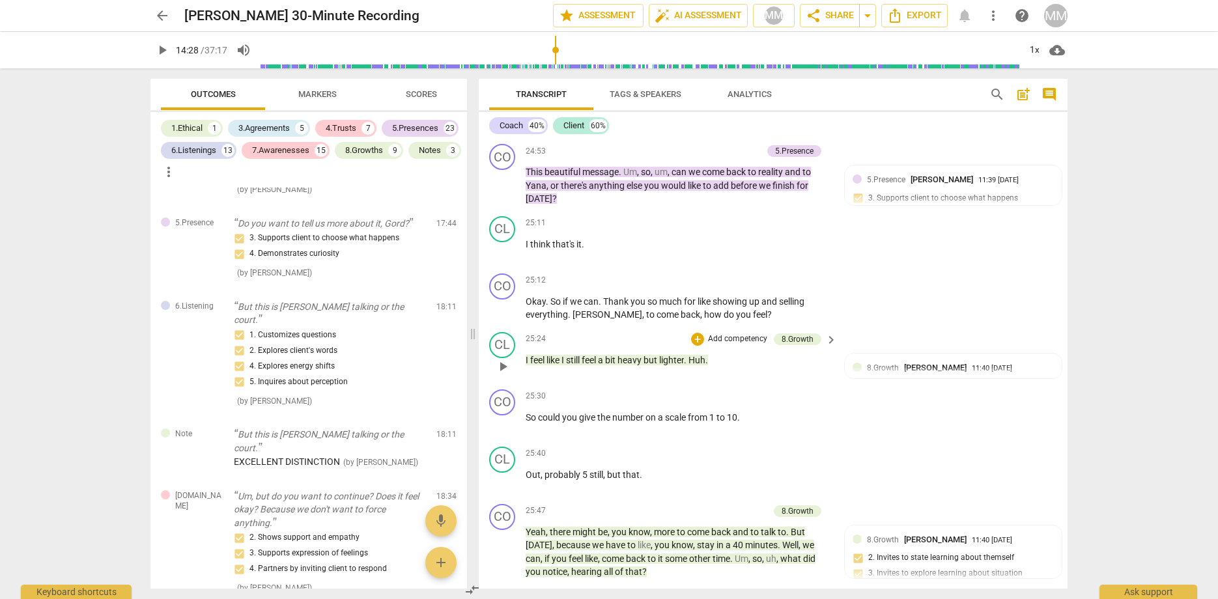
scroll to position [8236, 0]
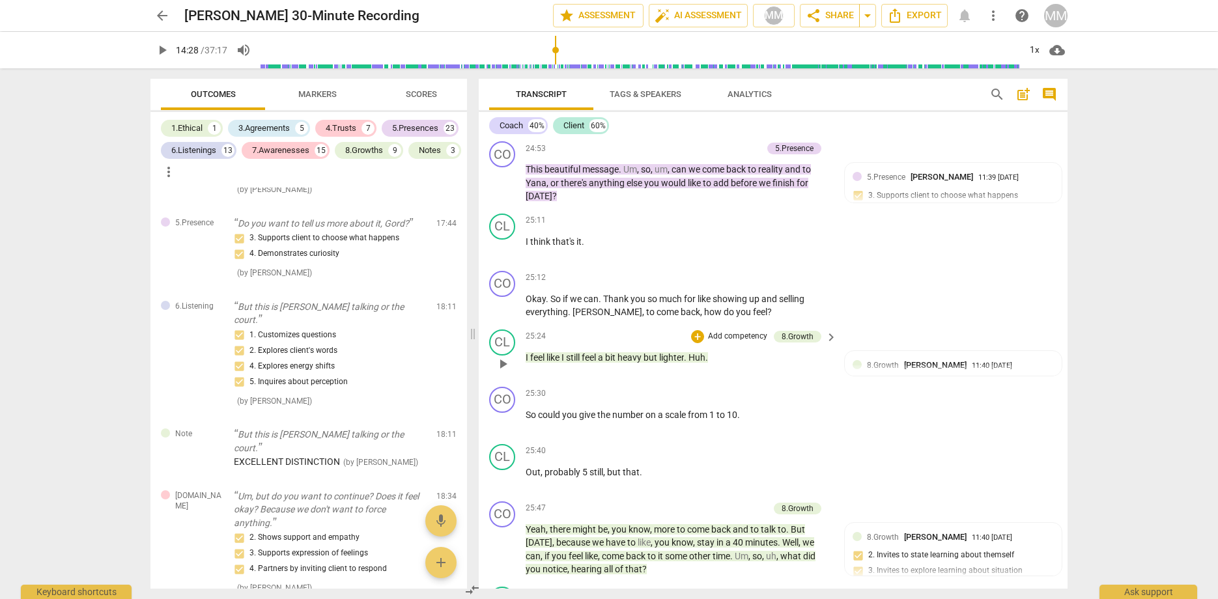
click at [554, 330] on div "25:24 + Add competency 8.Growth keyboard_arrow_right" at bounding box center [682, 337] width 313 height 14
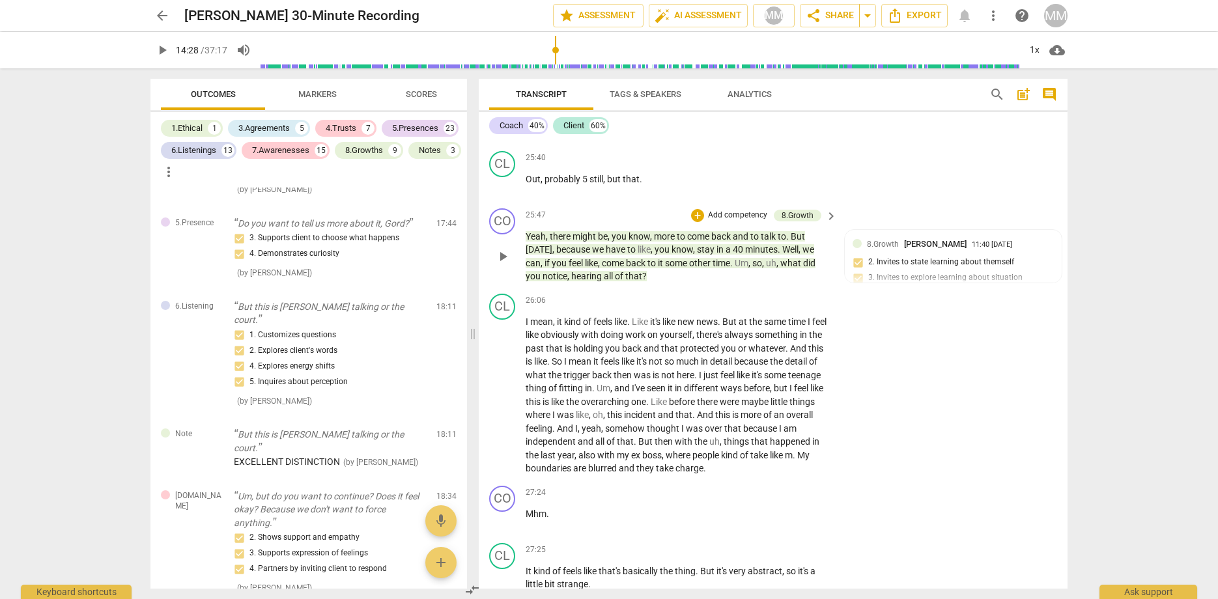
scroll to position [8535, 0]
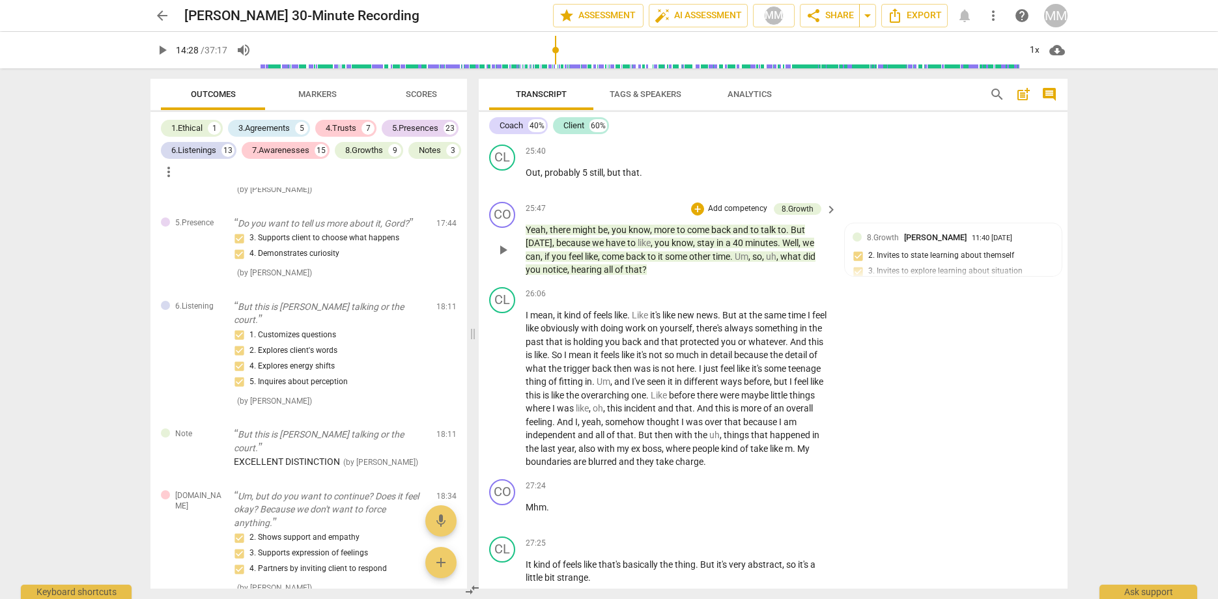
click at [503, 242] on span "play_arrow" at bounding box center [503, 250] width 16 height 16
click at [503, 242] on span "pause" at bounding box center [503, 250] width 16 height 16
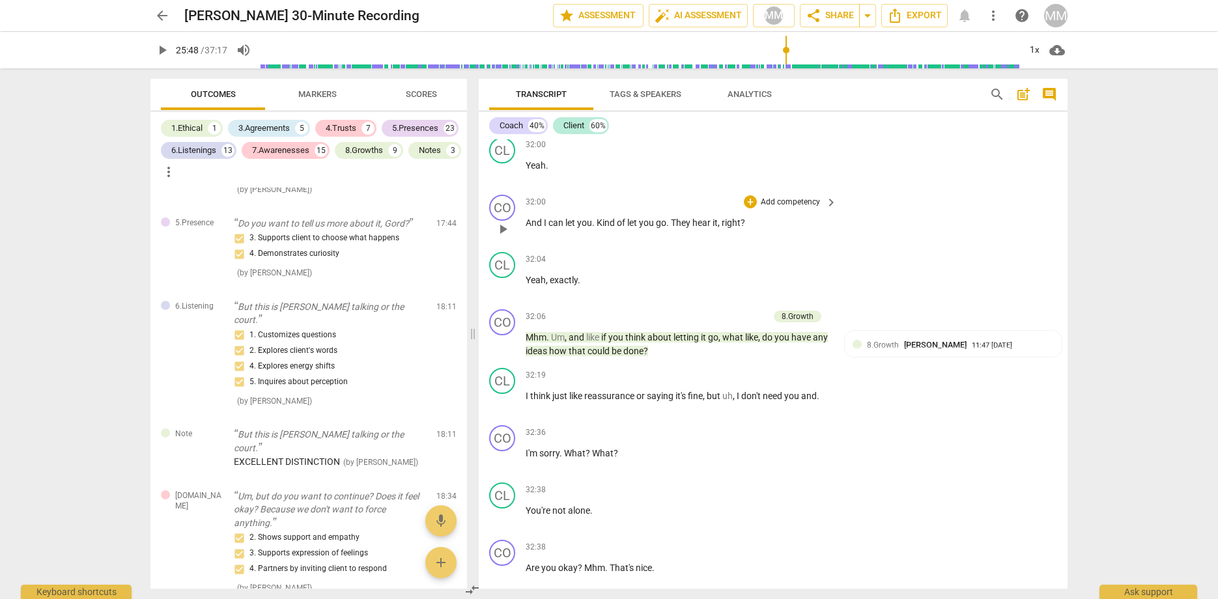
scroll to position [10557, 0]
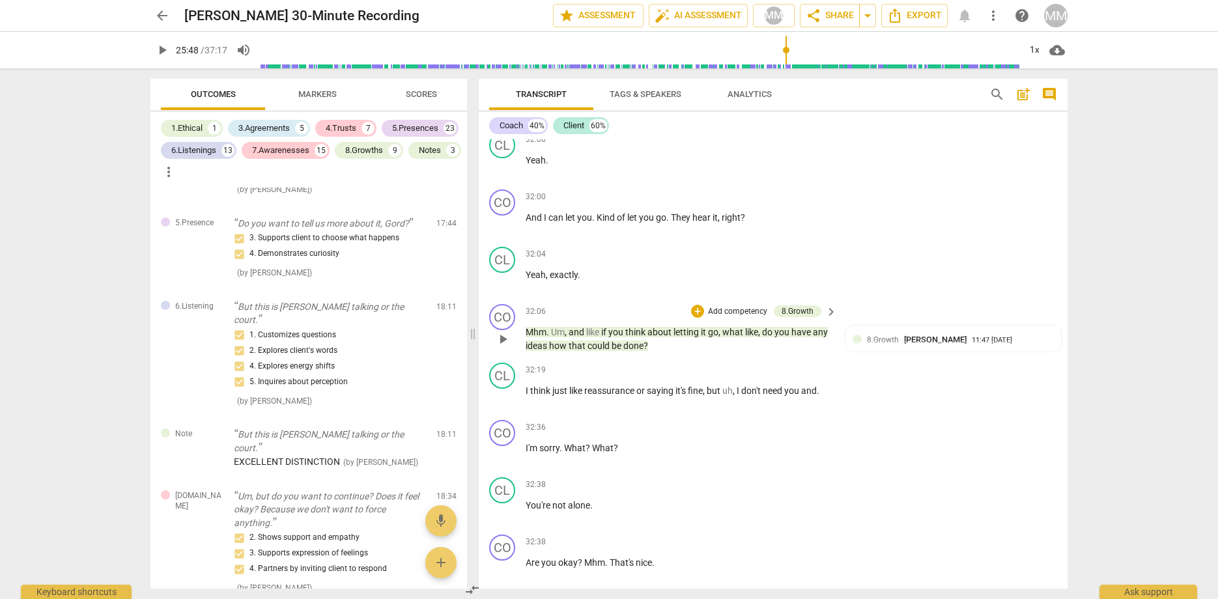
click at [502, 332] on span "play_arrow" at bounding box center [503, 340] width 16 height 16
click at [502, 332] on span "pause" at bounding box center [503, 340] width 16 height 16
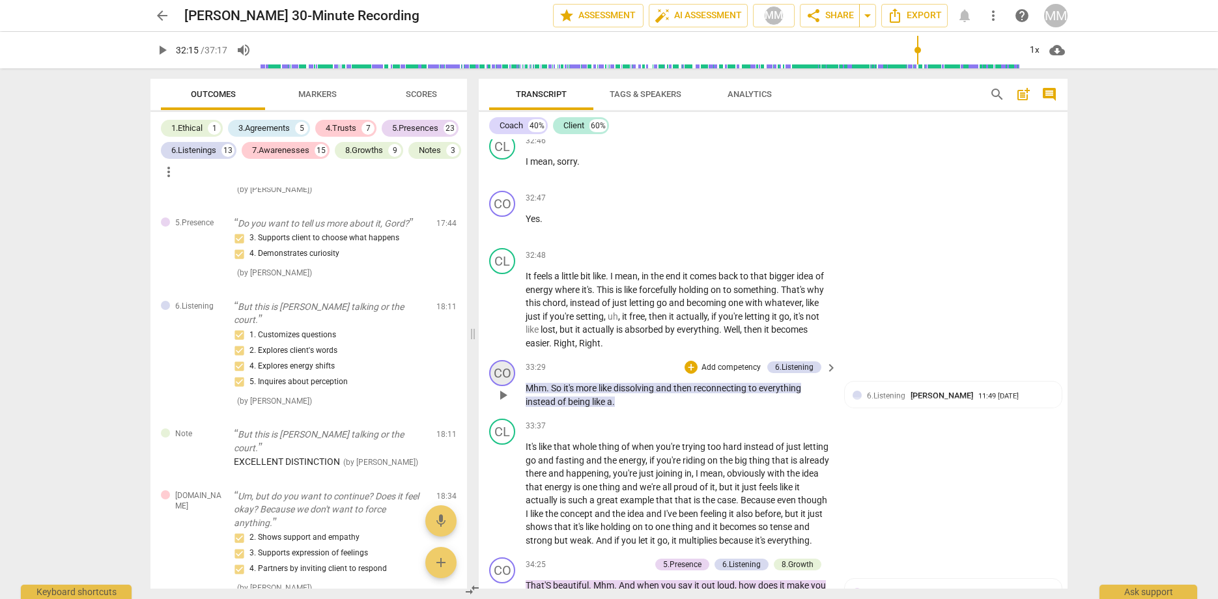
scroll to position [11015, 0]
click at [492, 388] on span "play_arrow" at bounding box center [502, 396] width 21 height 16
click at [503, 388] on span "pause" at bounding box center [503, 396] width 16 height 16
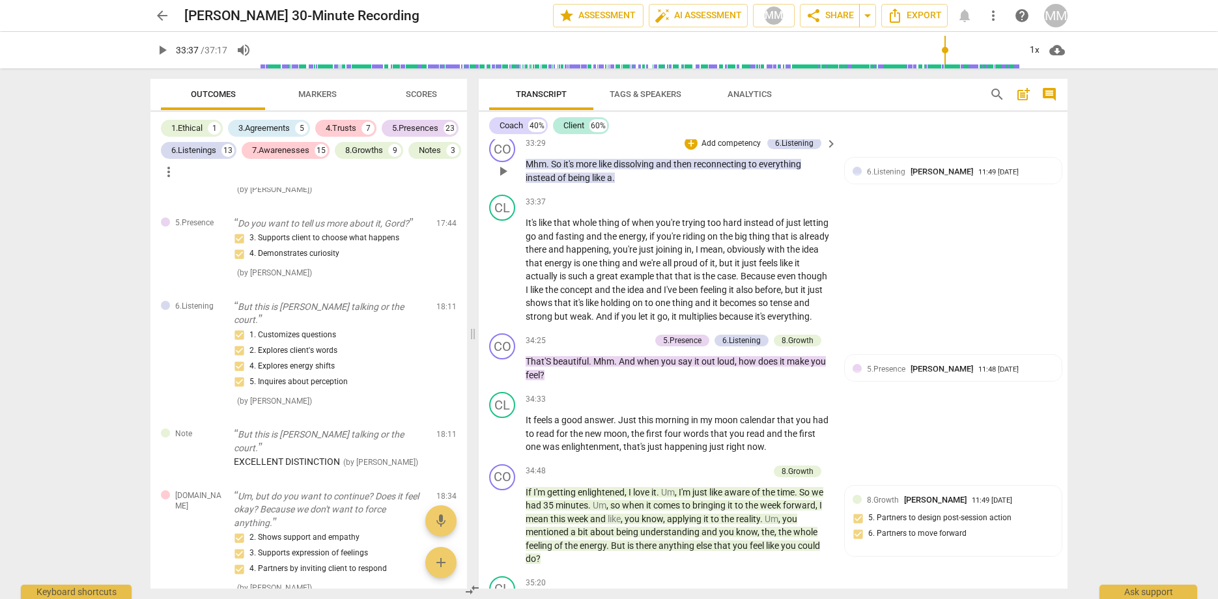
scroll to position [11270, 0]
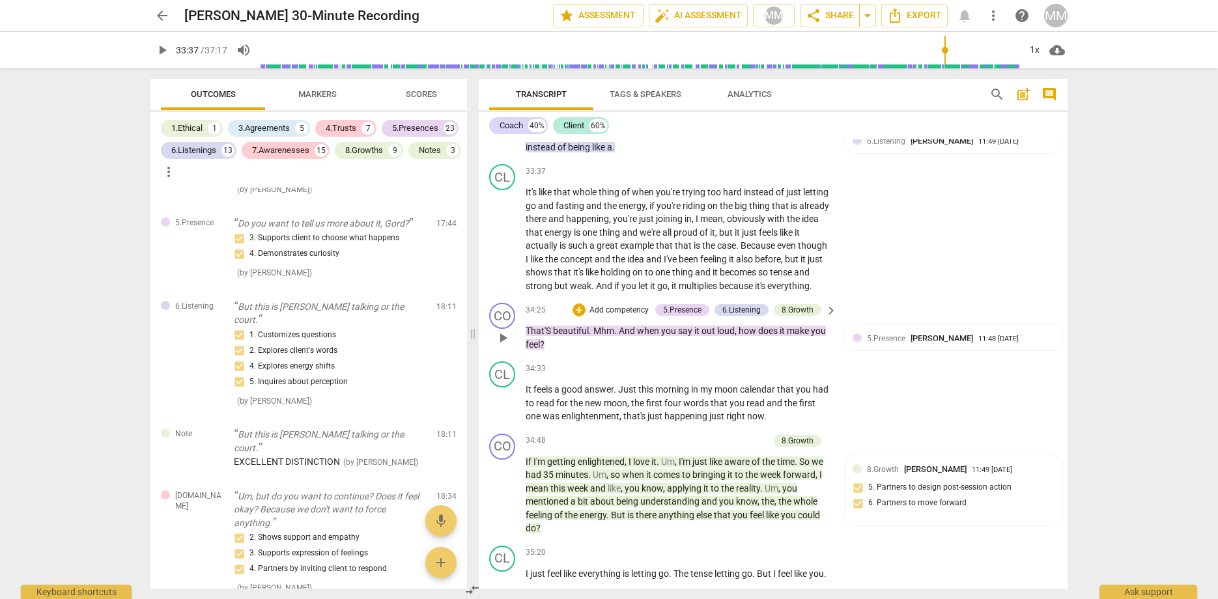
click at [502, 330] on span "play_arrow" at bounding box center [503, 338] width 16 height 16
click at [503, 330] on span "pause" at bounding box center [503, 338] width 16 height 16
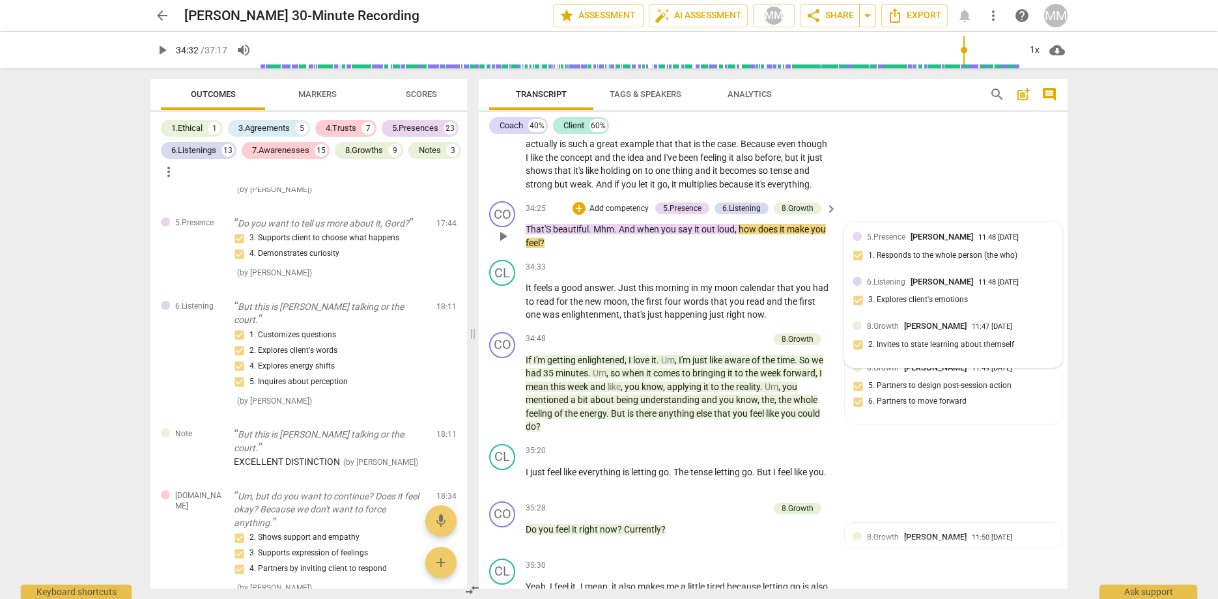
scroll to position [11400, 0]
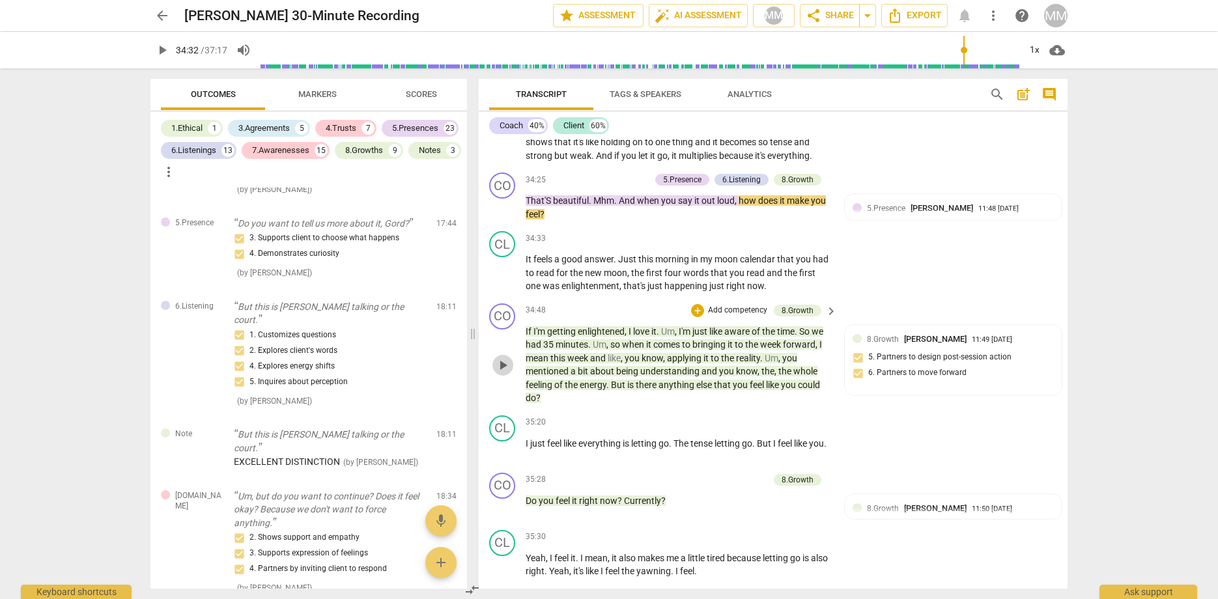
click at [503, 358] on span "play_arrow" at bounding box center [503, 366] width 16 height 16
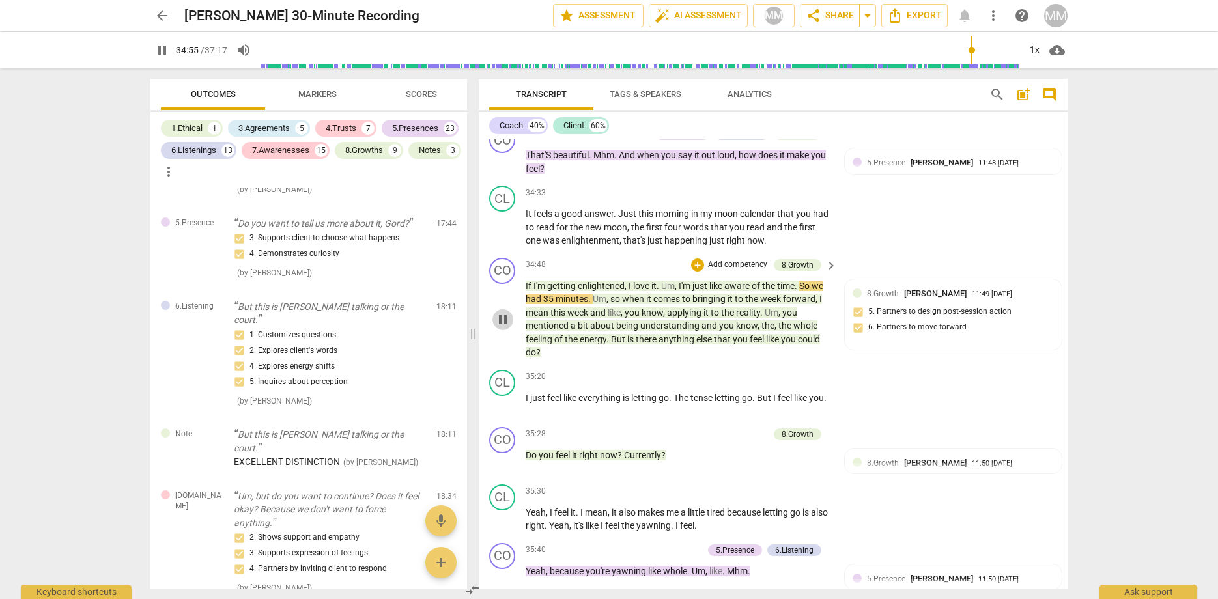
click at [500, 312] on span "pause" at bounding box center [503, 320] width 16 height 16
click at [500, 312] on span "play_arrow" at bounding box center [503, 320] width 16 height 16
click at [500, 291] on div "play_arrow pause" at bounding box center [508, 320] width 33 height 72
click at [500, 312] on span "pause" at bounding box center [503, 320] width 16 height 16
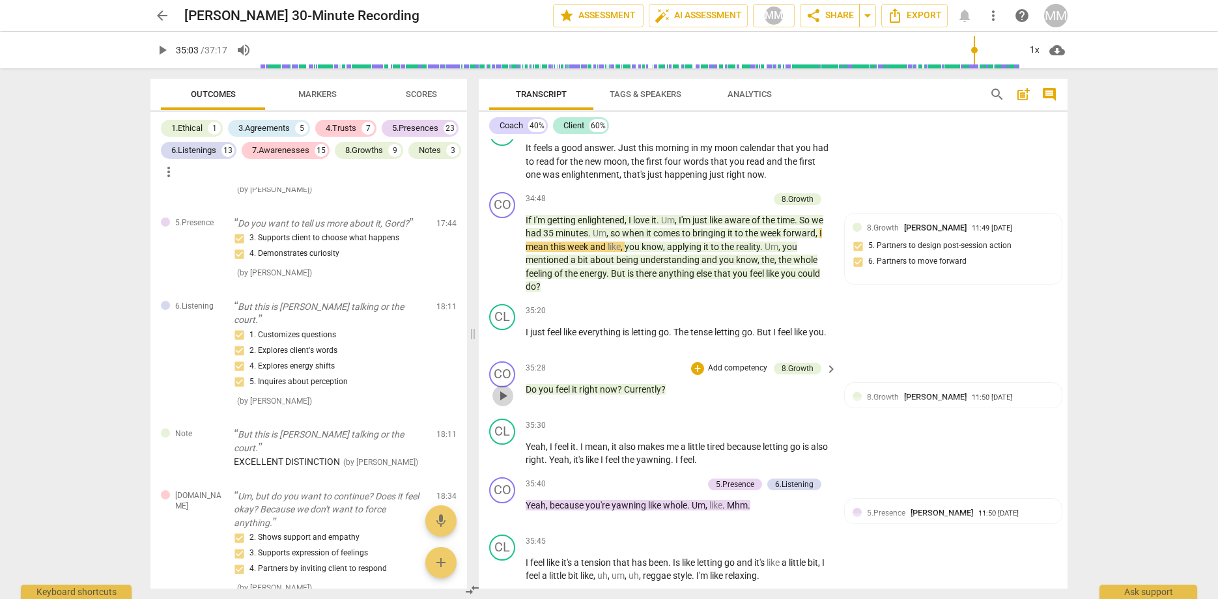
click at [503, 388] on span "play_arrow" at bounding box center [503, 396] width 16 height 16
click at [503, 388] on span "pause" at bounding box center [503, 396] width 16 height 16
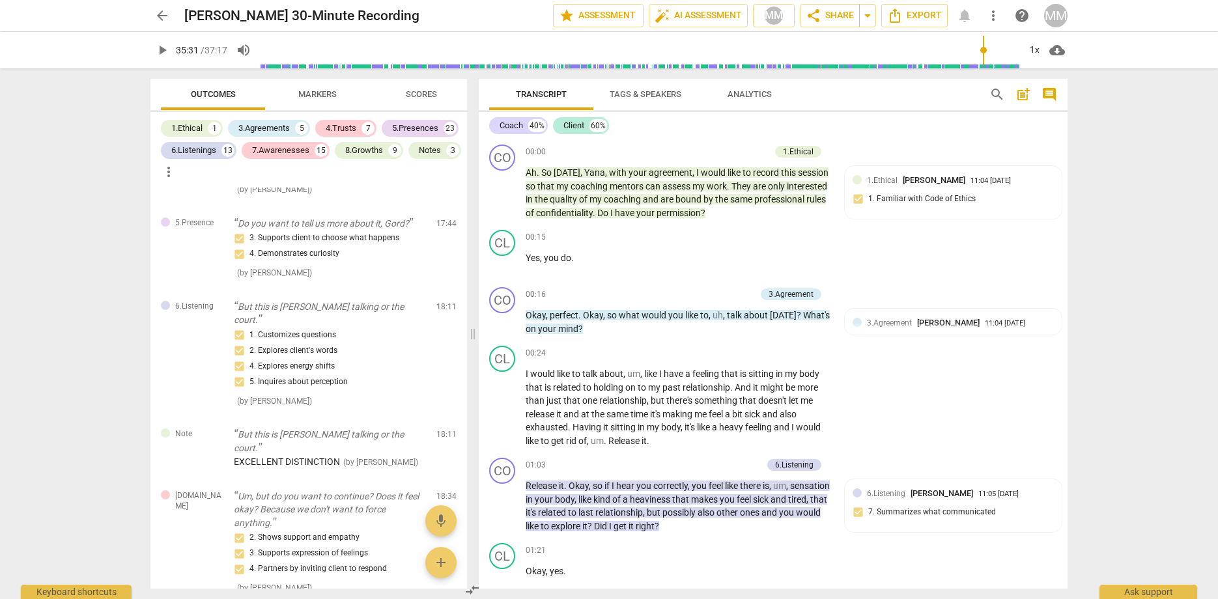
scroll to position [0, 0]
type input "2131"
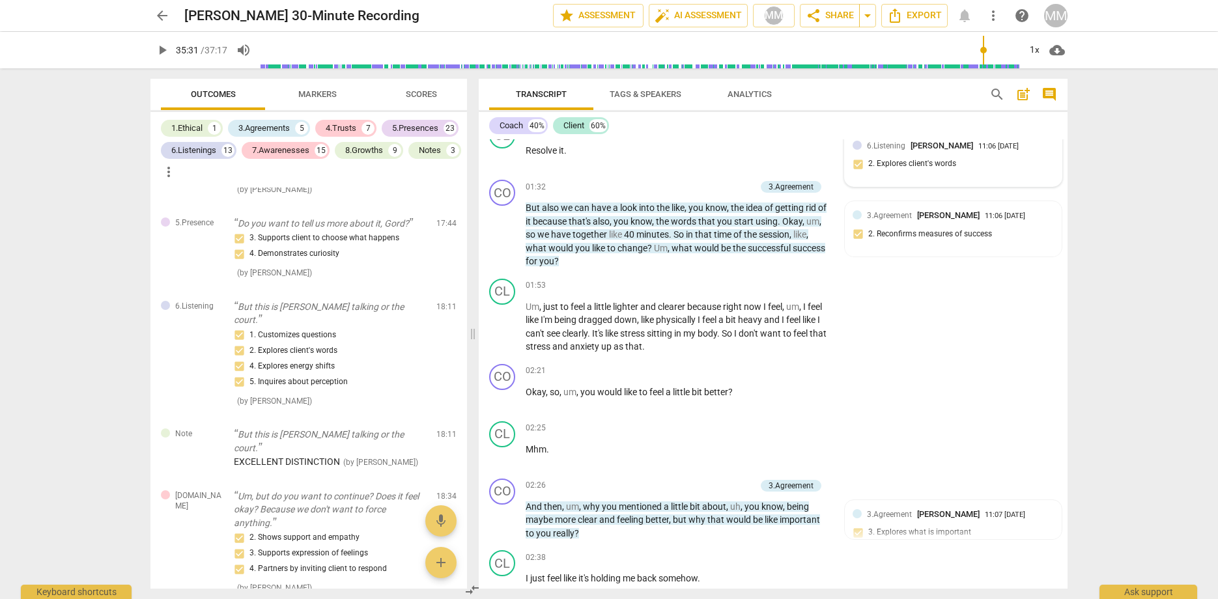
scroll to position [580, 0]
